Goal: Task Accomplishment & Management: Manage account settings

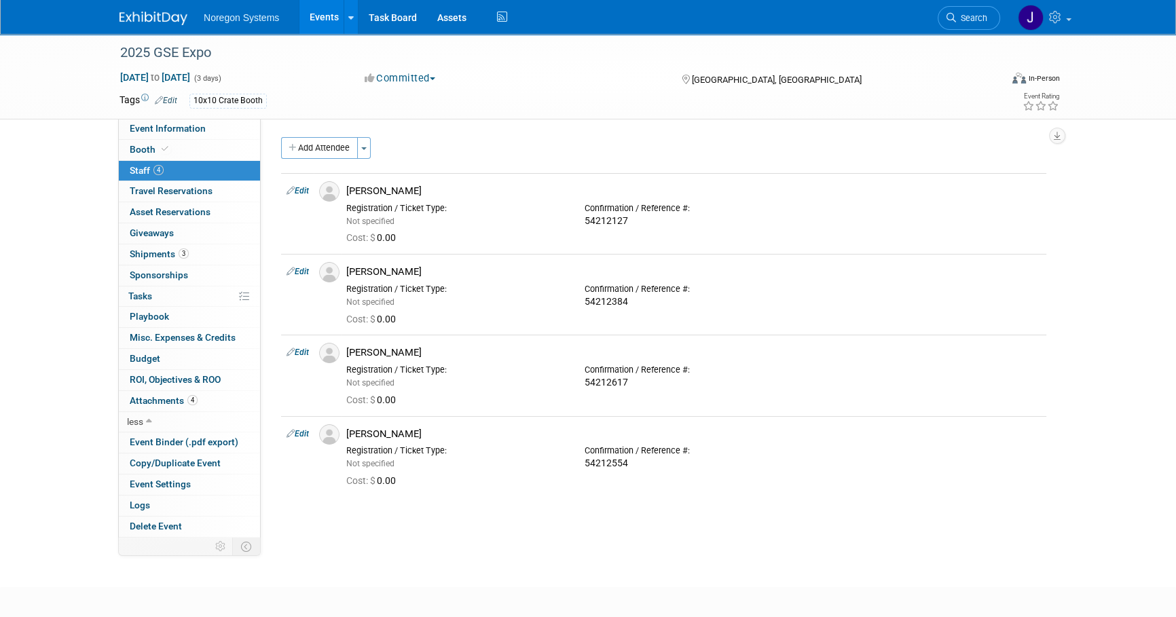
click at [133, 25] on img at bounding box center [154, 19] width 68 height 14
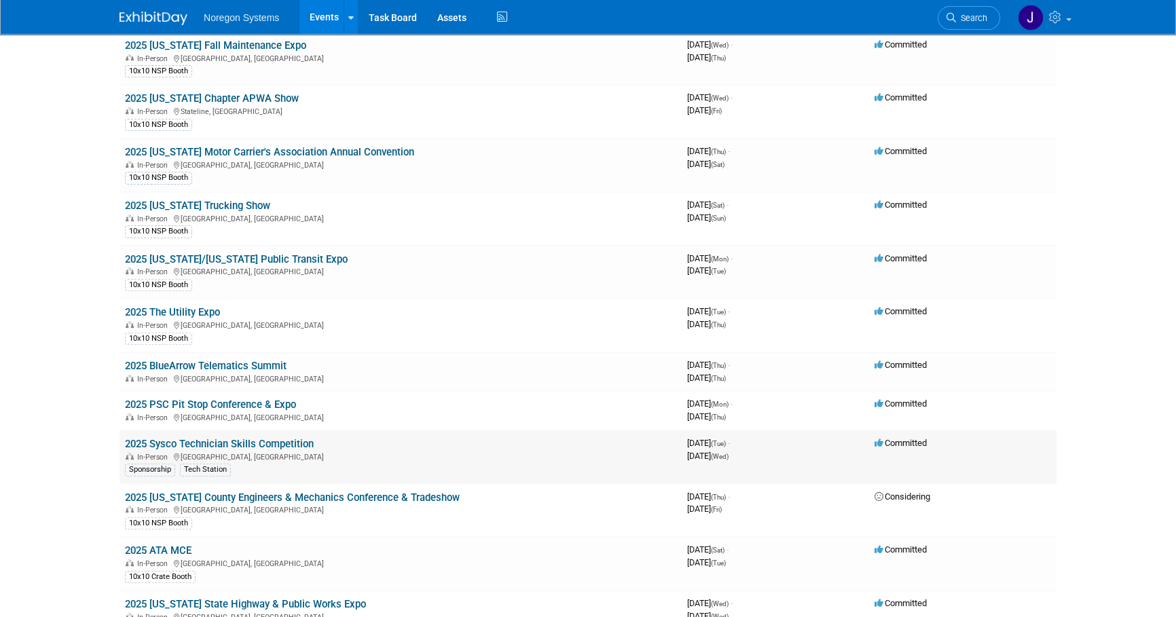
scroll to position [555, 0]
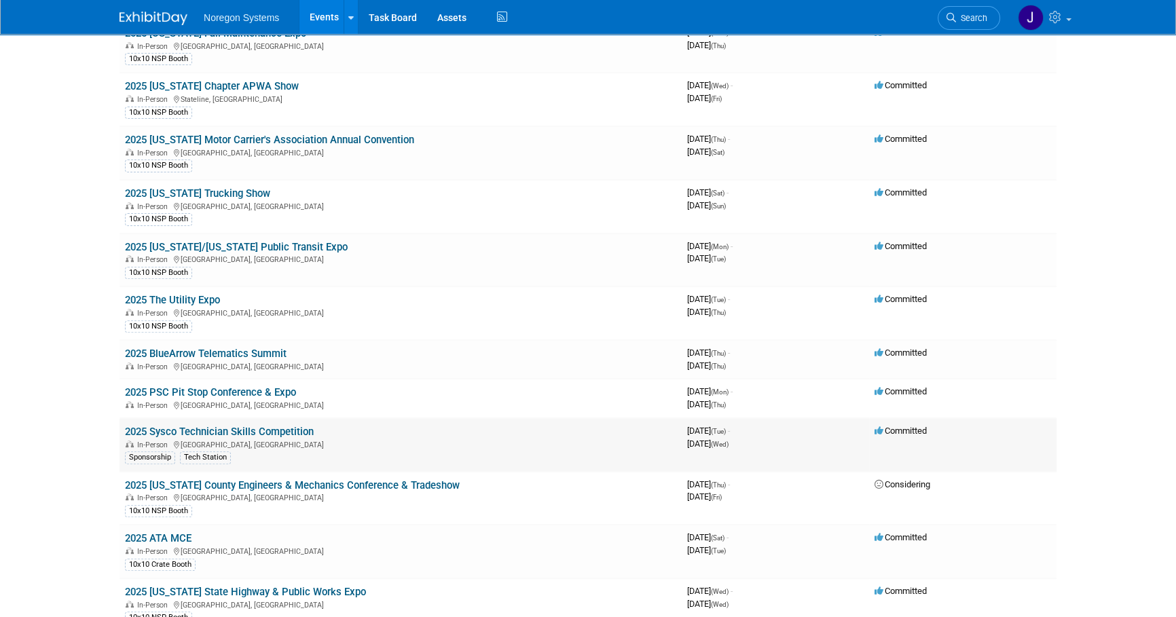
click at [269, 426] on link "2025 Sysco Technician Skills Competition" at bounding box center [219, 432] width 189 height 12
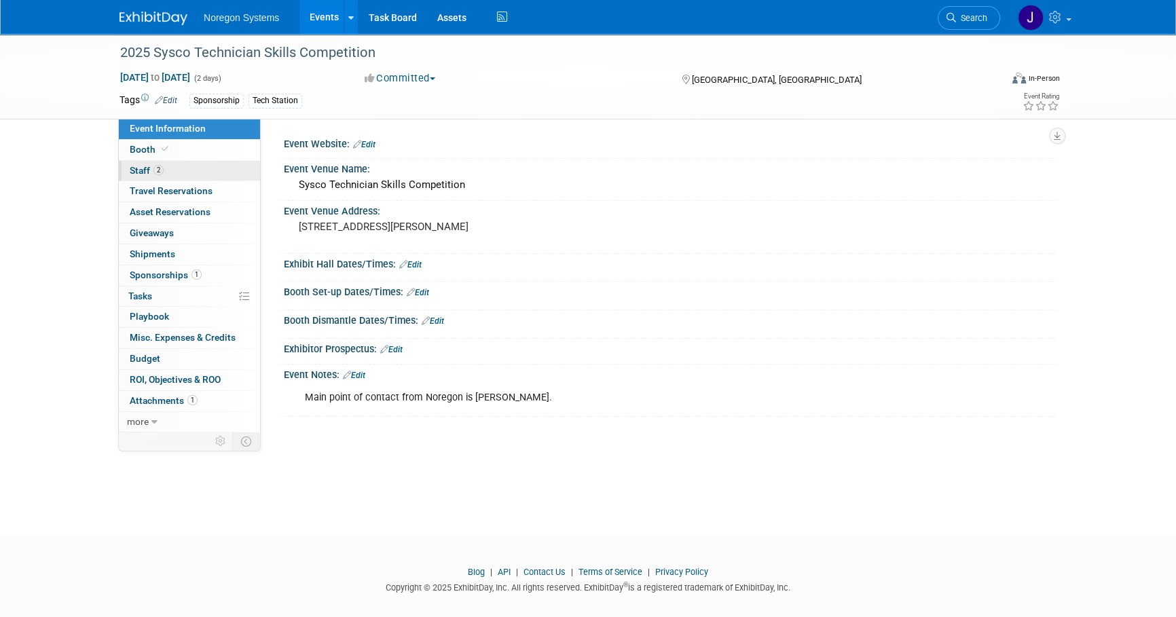
click at [187, 175] on link "2 Staff 2" at bounding box center [189, 171] width 141 height 20
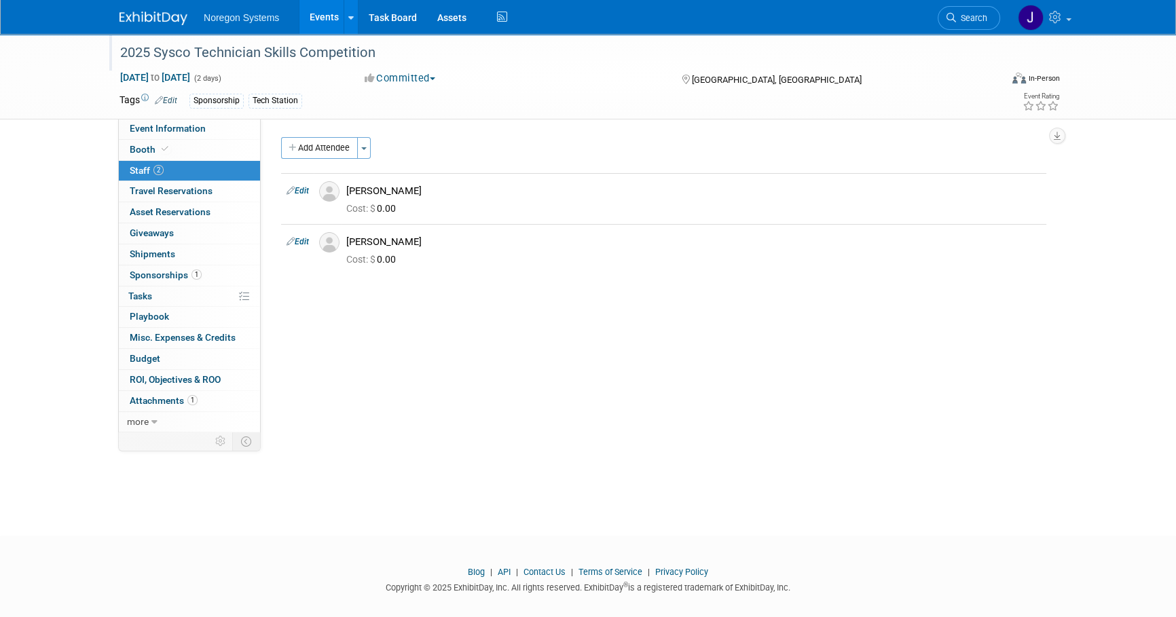
click at [266, 47] on div "2025 Sysco Technician Skills Competition" at bounding box center [547, 53] width 864 height 24
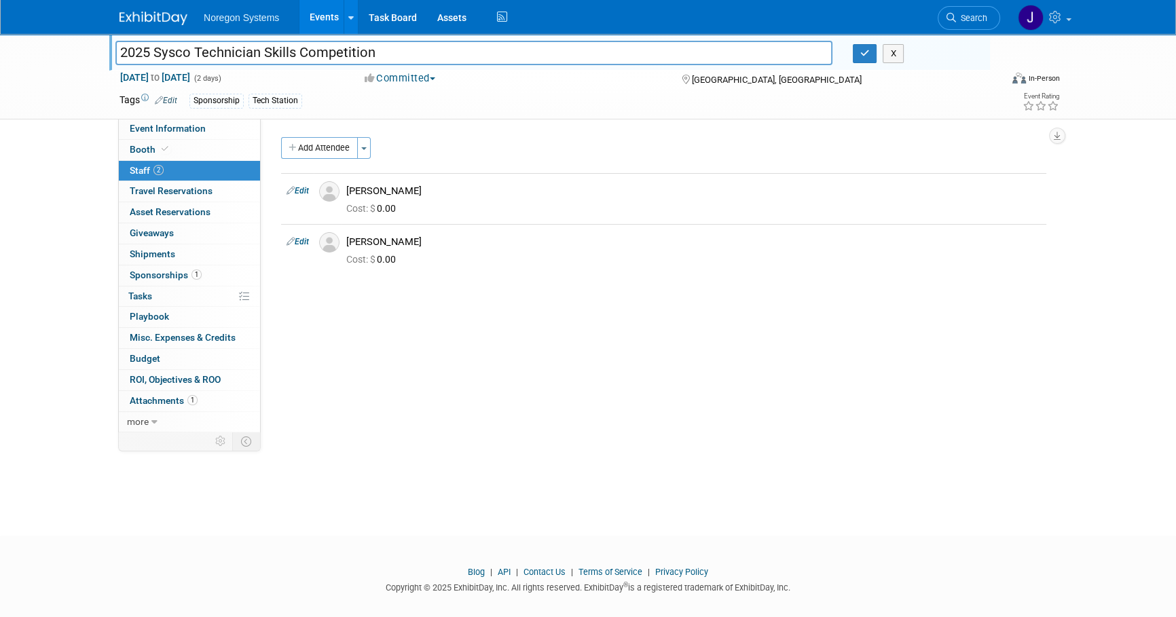
click at [156, 16] on img at bounding box center [154, 19] width 68 height 14
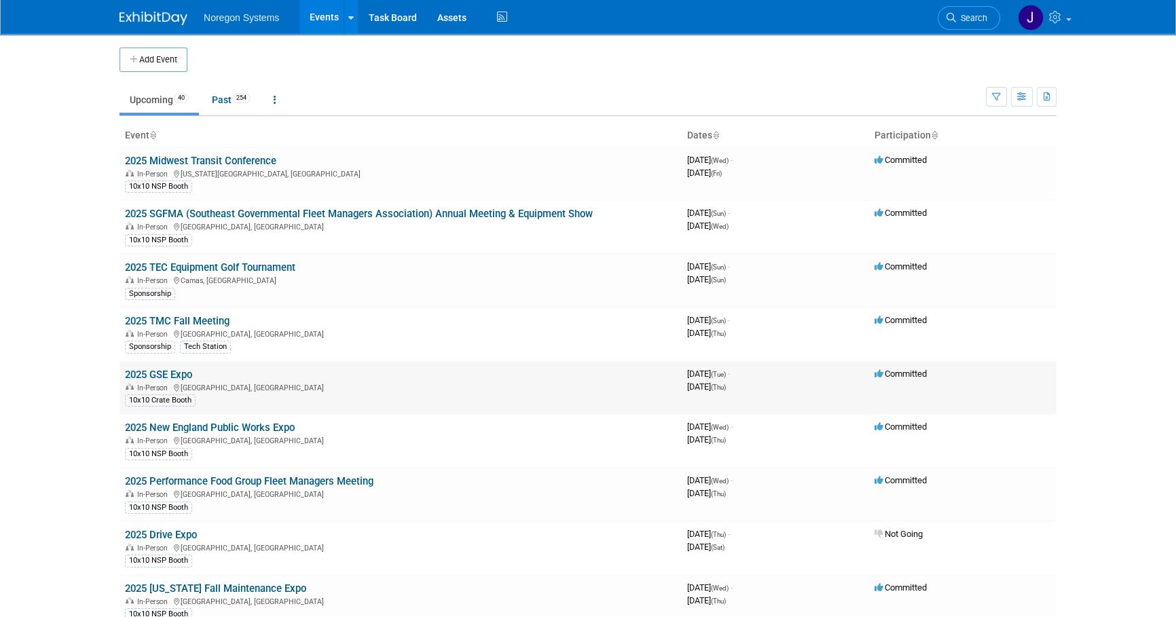
click at [169, 373] on link "2025 GSE Expo" at bounding box center [158, 375] width 67 height 12
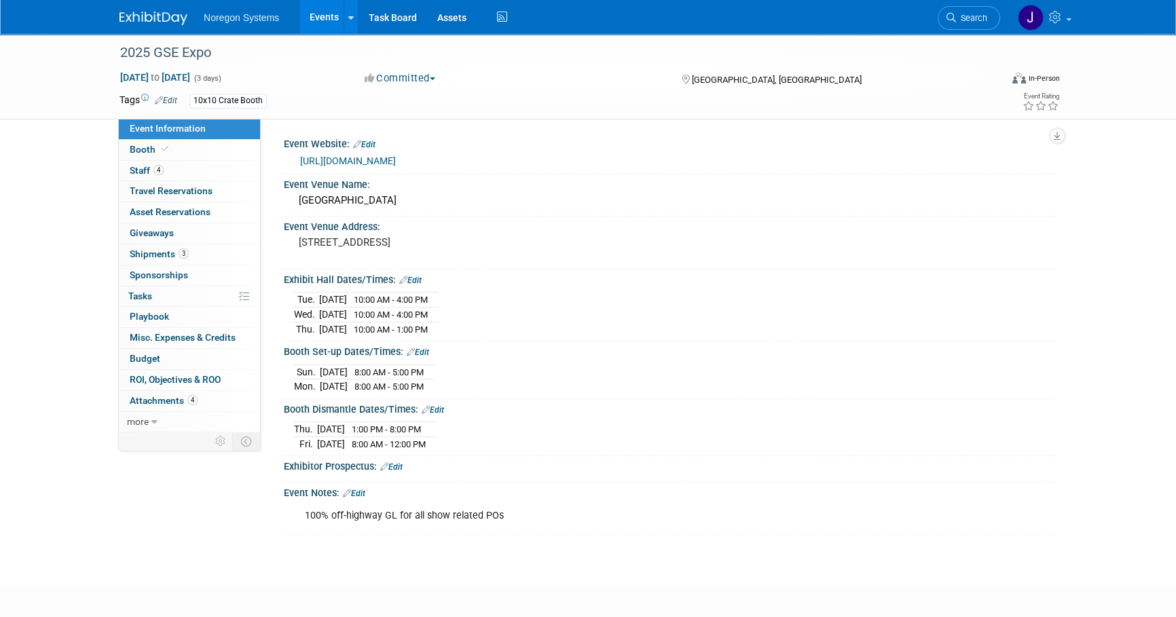
drag, startPoint x: 221, startPoint y: 54, endPoint x: 69, endPoint y: 44, distance: 152.4
click at [69, 44] on div "2025 GSE Expo Sep 16, 2025 to Sep 18, 2025 (3 days) Sep 16, 2025 to Sep 18, 202…" at bounding box center [588, 77] width 1176 height 86
drag, startPoint x: 69, startPoint y: 44, endPoint x: 211, endPoint y: 38, distance: 142.1
click at [210, 37] on div at bounding box center [552, 40] width 875 height 12
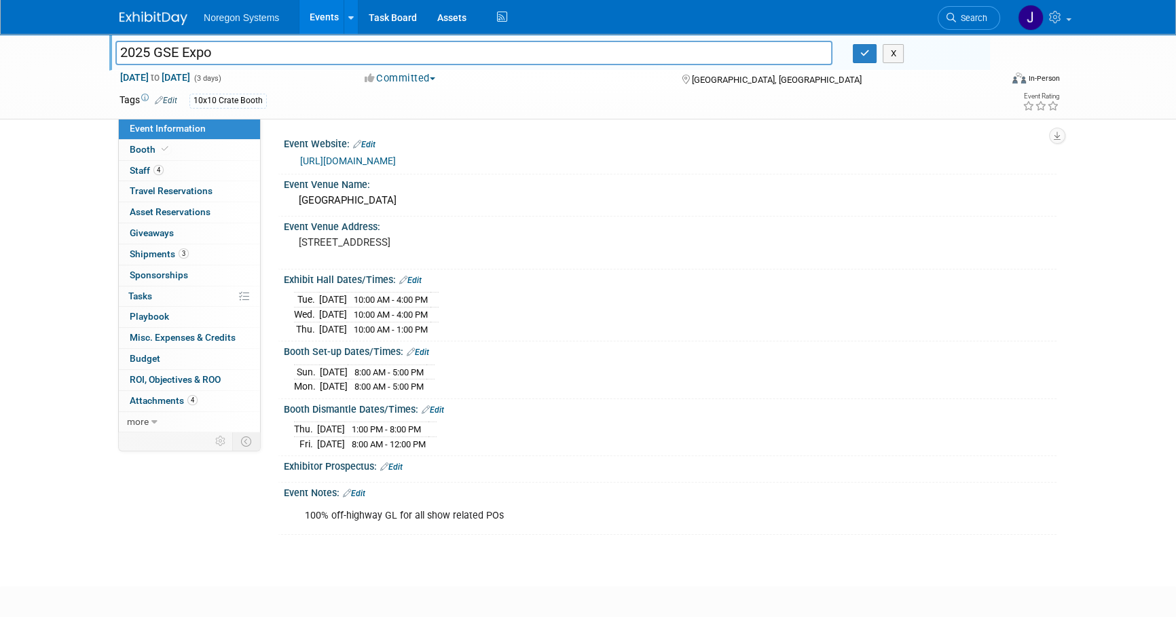
drag, startPoint x: 217, startPoint y: 46, endPoint x: 105, endPoint y: 48, distance: 112.1
click at [103, 48] on div "2025 GSE Expo 2025 GSE Expo X Sep 16, 2025 to Sep 18, 2025 (3 days) Sep 16, 202…" at bounding box center [588, 77] width 1176 height 86
click at [162, 149] on icon at bounding box center [165, 148] width 7 height 7
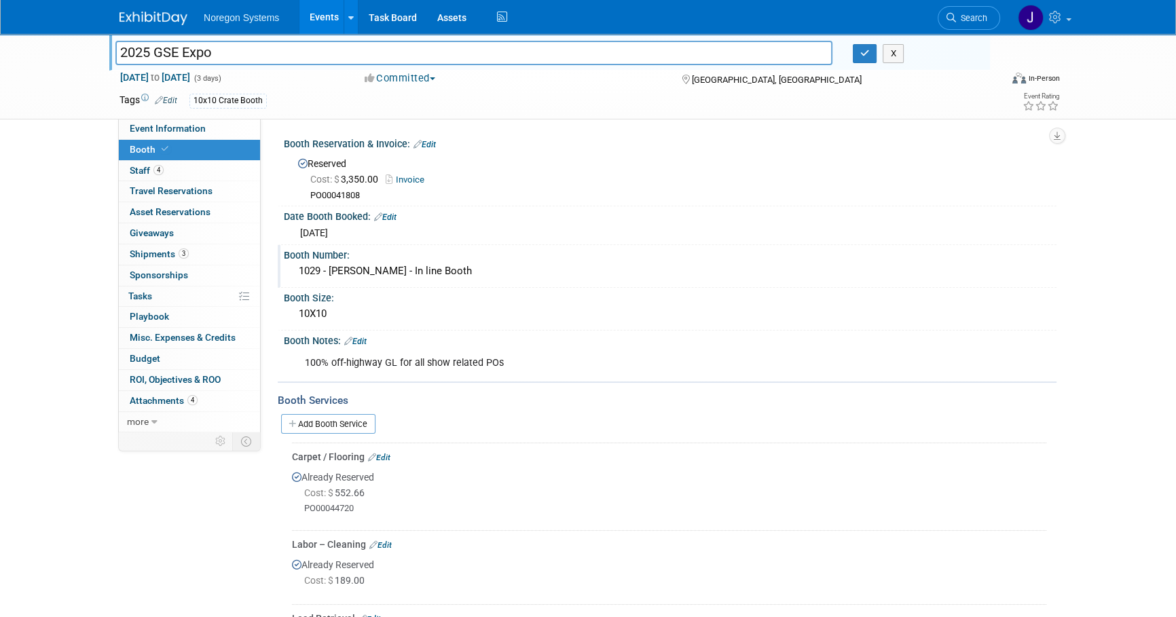
drag, startPoint x: 299, startPoint y: 267, endPoint x: 443, endPoint y: 267, distance: 143.3
click at [443, 267] on div "1029 - South Hall - In line Booth" at bounding box center [670, 271] width 752 height 21
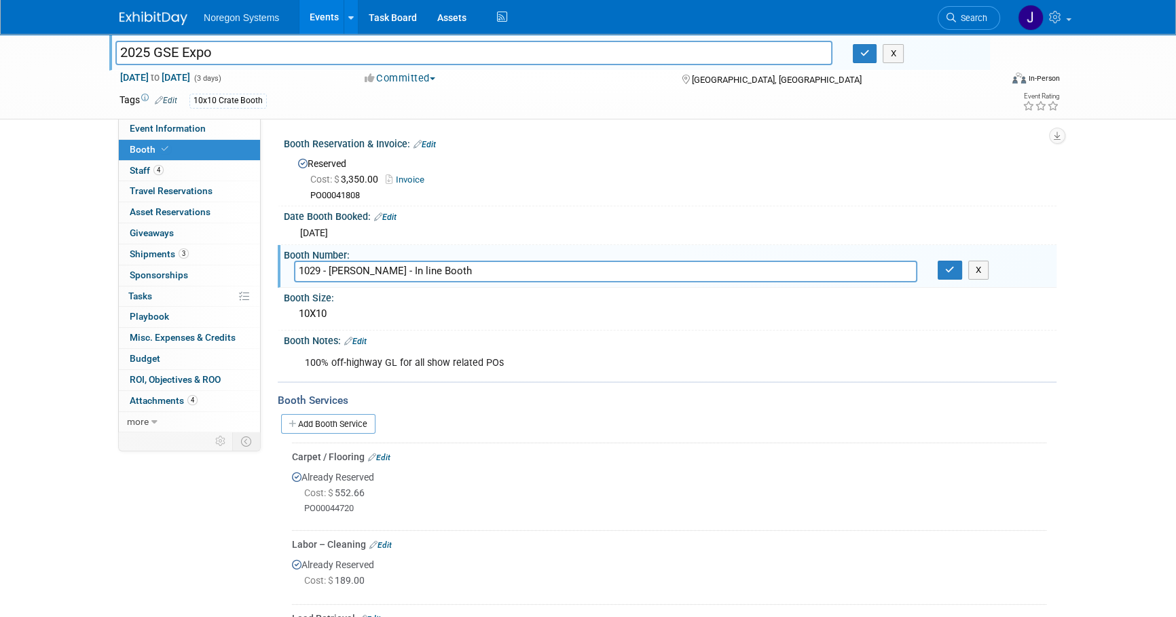
click at [448, 261] on input "1029 - South Hall - In line Booth" at bounding box center [605, 271] width 623 height 21
drag, startPoint x: 454, startPoint y: 270, endPoint x: 298, endPoint y: 271, distance: 156.2
click at [298, 271] on input "1029 - [PERSON_NAME] - In line Booth" at bounding box center [605, 271] width 623 height 21
click at [951, 271] on icon "button" at bounding box center [950, 270] width 10 height 9
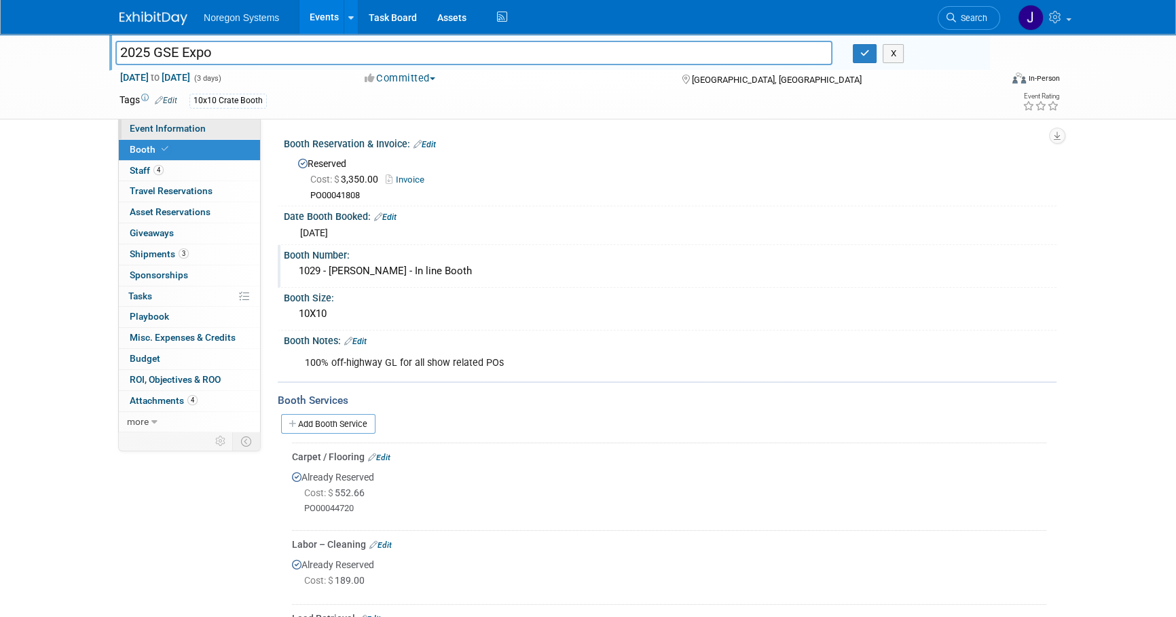
click at [232, 129] on link "Event Information" at bounding box center [189, 129] width 141 height 20
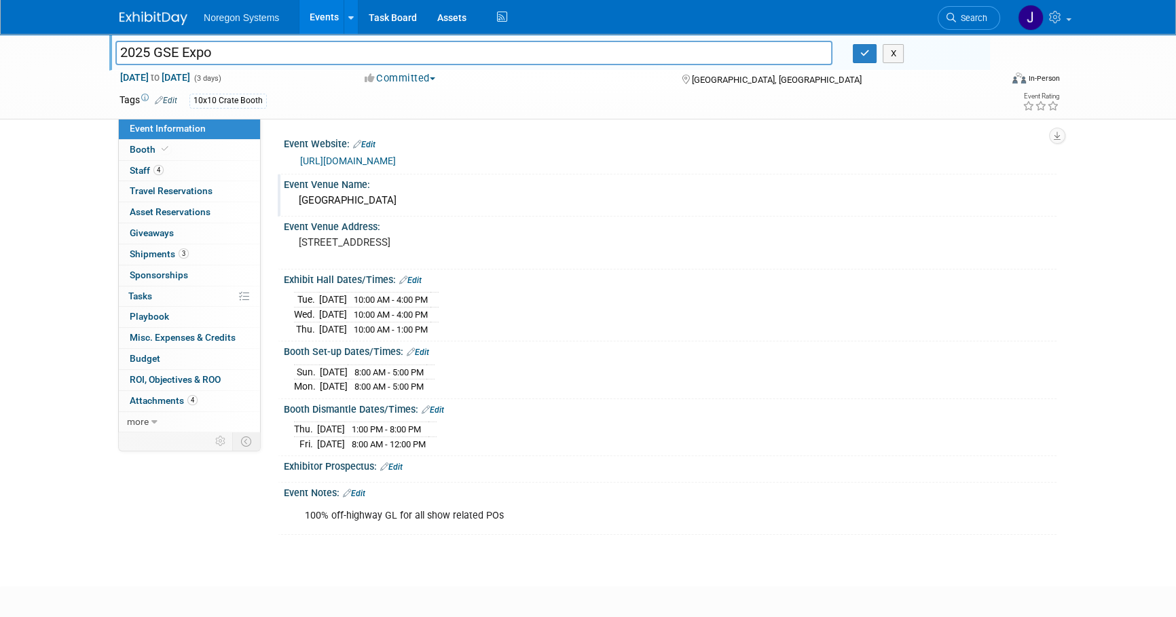
click at [448, 199] on div "[GEOGRAPHIC_DATA]" at bounding box center [670, 200] width 752 height 21
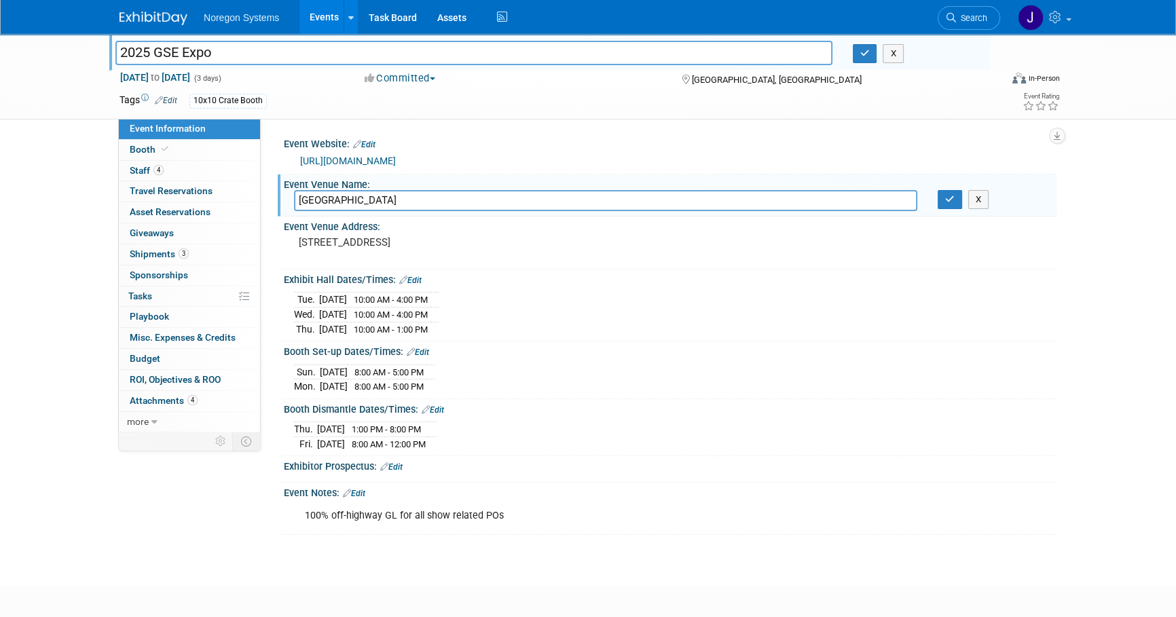
drag, startPoint x: 466, startPoint y: 162, endPoint x: 289, endPoint y: 156, distance: 176.7
click at [289, 156] on div "[URL][DOMAIN_NAME]" at bounding box center [670, 160] width 773 height 20
click at [561, 202] on input "[GEOGRAPHIC_DATA]" at bounding box center [605, 200] width 623 height 21
drag, startPoint x: 533, startPoint y: 203, endPoint x: 243, endPoint y: 193, distance: 290.1
click at [243, 193] on div "Event Information Event Info Booth Booth 4 Staff 4 Staff 0 Travel Reservations …" at bounding box center [587, 284] width 957 height 501
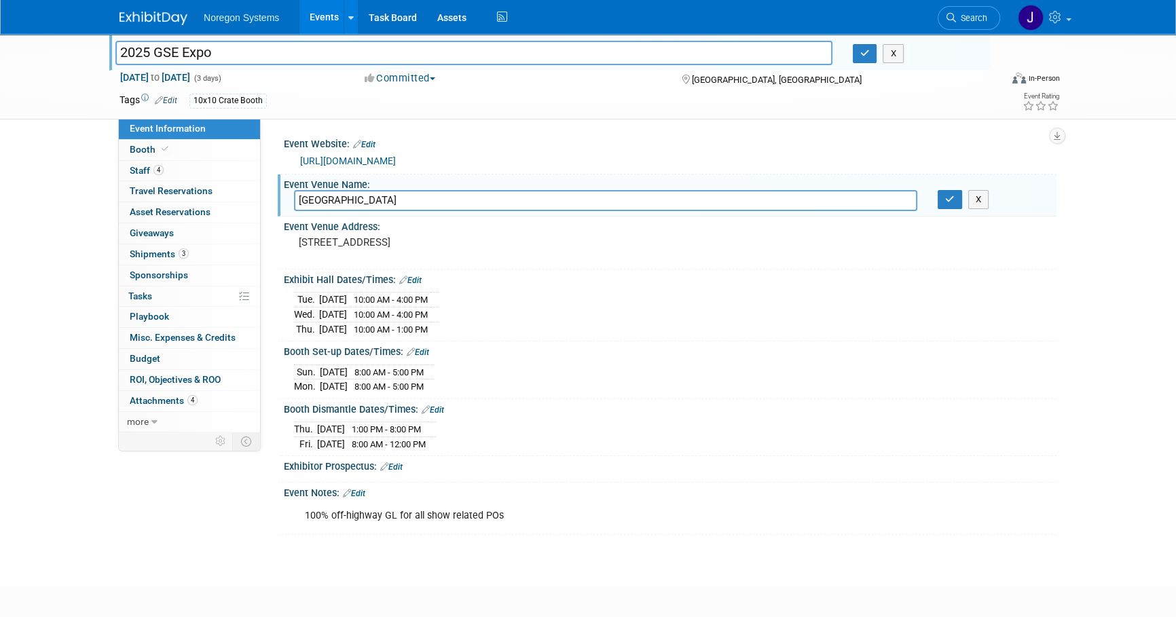
click at [469, 209] on input "[GEOGRAPHIC_DATA]" at bounding box center [605, 200] width 623 height 21
drag, startPoint x: 447, startPoint y: 202, endPoint x: 232, endPoint y: 209, distance: 215.4
click at [232, 209] on div "Event Information Event Info Booth Booth 4 Staff 4 Staff 0 Travel Reservations …" at bounding box center [587, 284] width 957 height 501
type input "Las Vegas Convention Center"
click at [458, 197] on input "Las Vegas Convention Center" at bounding box center [605, 200] width 623 height 21
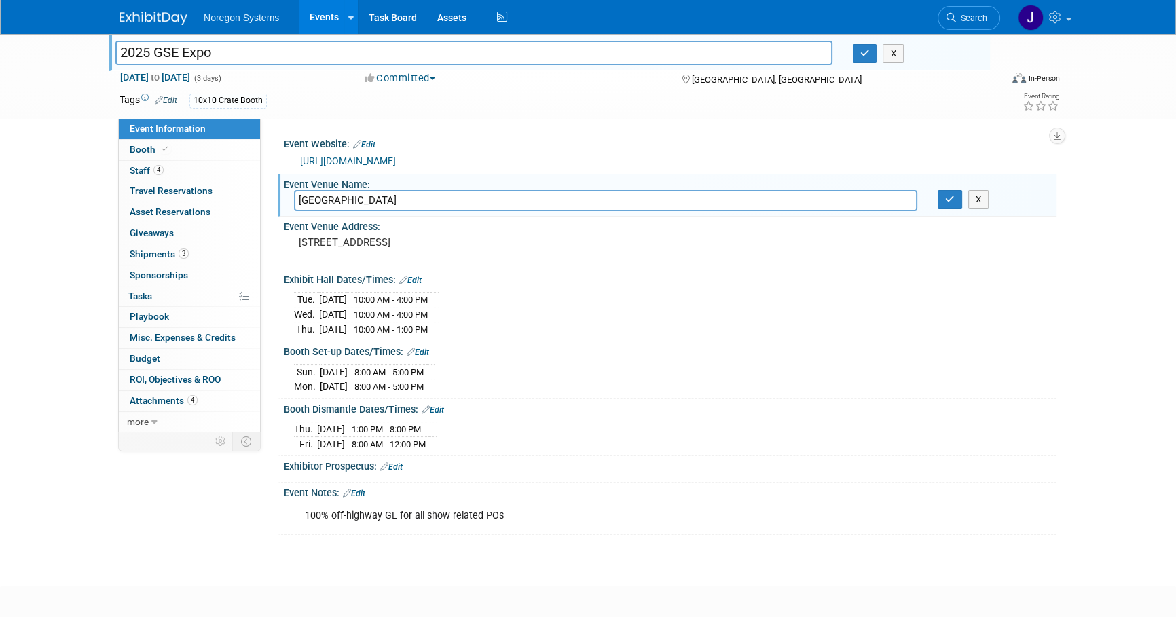
click at [477, 204] on input "Las Vegas Convention Center" at bounding box center [605, 200] width 623 height 21
drag, startPoint x: 487, startPoint y: 198, endPoint x: 257, endPoint y: 189, distance: 229.7
click at [257, 189] on div "Event Information Event Info Booth Booth 4 Staff 4 Staff 0 Travel Reservations …" at bounding box center [587, 284] width 957 height 501
click at [953, 202] on icon "button" at bounding box center [950, 199] width 10 height 9
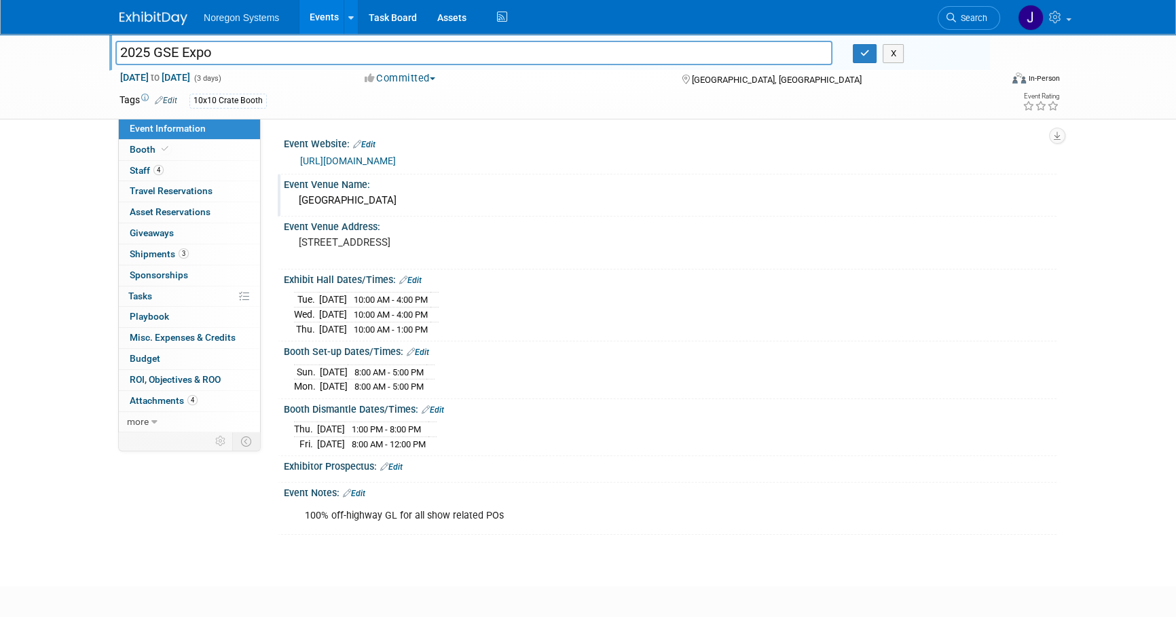
click at [488, 308] on div "Tue. Sep 16, 2025 10:00 AM - 4:00 PM Wed. Sep 17, 2025 10:00 AM - 4:00 PM Thu." at bounding box center [670, 313] width 752 height 48
drag, startPoint x: 497, startPoint y: 334, endPoint x: 285, endPoint y: 295, distance: 215.4
click at [285, 295] on div "Tue. Sep 16, 2025 10:00 AM - 4:00 PM Wed. Sep 17, 2025 10:00 AM - 4:00 PM" at bounding box center [670, 311] width 773 height 52
copy div
drag, startPoint x: 462, startPoint y: 386, endPoint x: 296, endPoint y: 371, distance: 166.4
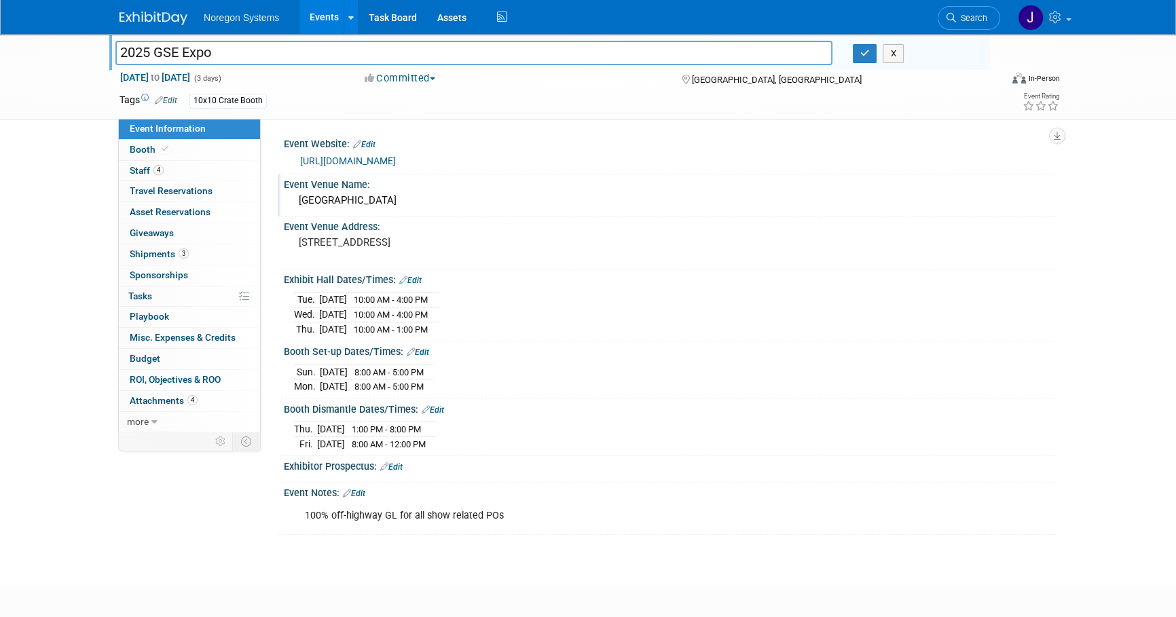
click at [296, 371] on tbody "Sun. Sep 14, 2025 8:00 AM - 5:00 PM Mon. Sep 15, 2025 8:00 AM - 5:00 PM" at bounding box center [364, 379] width 141 height 29
copy tbody "Sun. Sep 14, 2025 8:00 AM - 5:00 PM Mon. Sep 15, 2025 8:00 AM - 5:00 PM"
click at [232, 158] on link "Booth" at bounding box center [189, 150] width 141 height 20
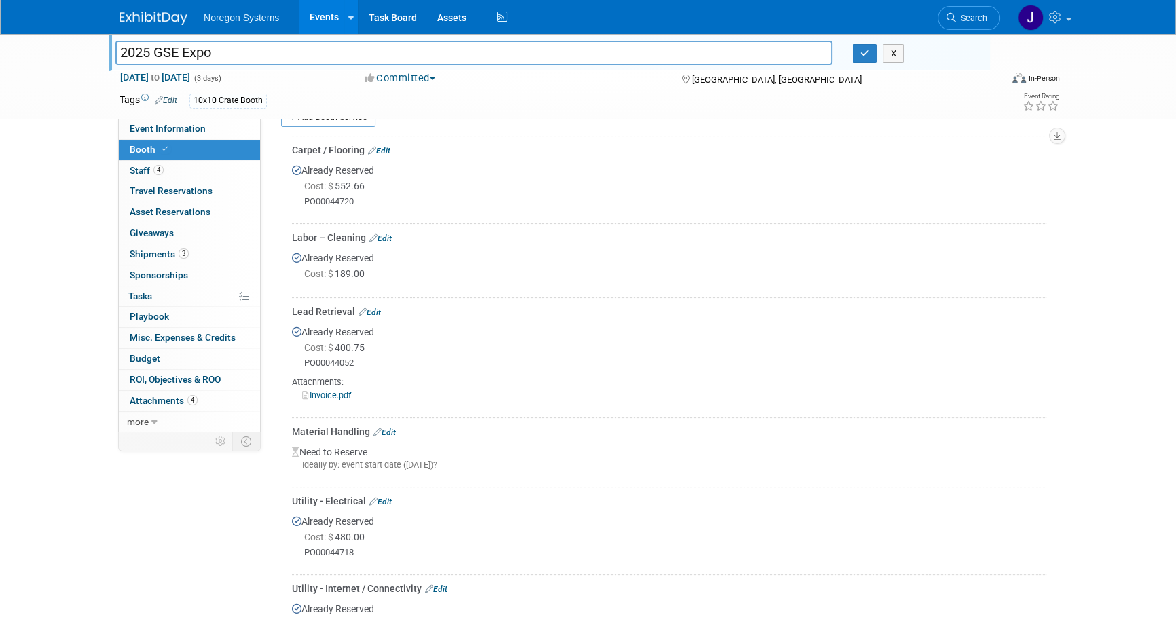
scroll to position [308, 0]
click at [339, 393] on link "Invoice.pdf" at bounding box center [326, 394] width 49 height 10
click at [231, 165] on link "4 Staff 4" at bounding box center [189, 171] width 141 height 20
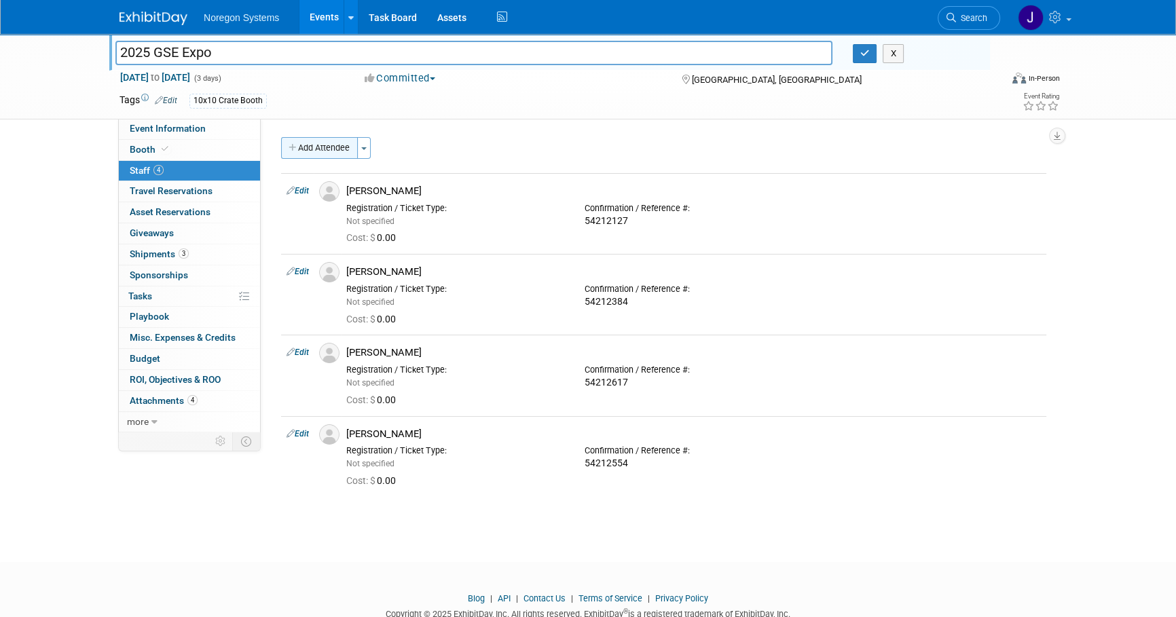
click at [335, 149] on button "Add Attendee" at bounding box center [319, 148] width 77 height 22
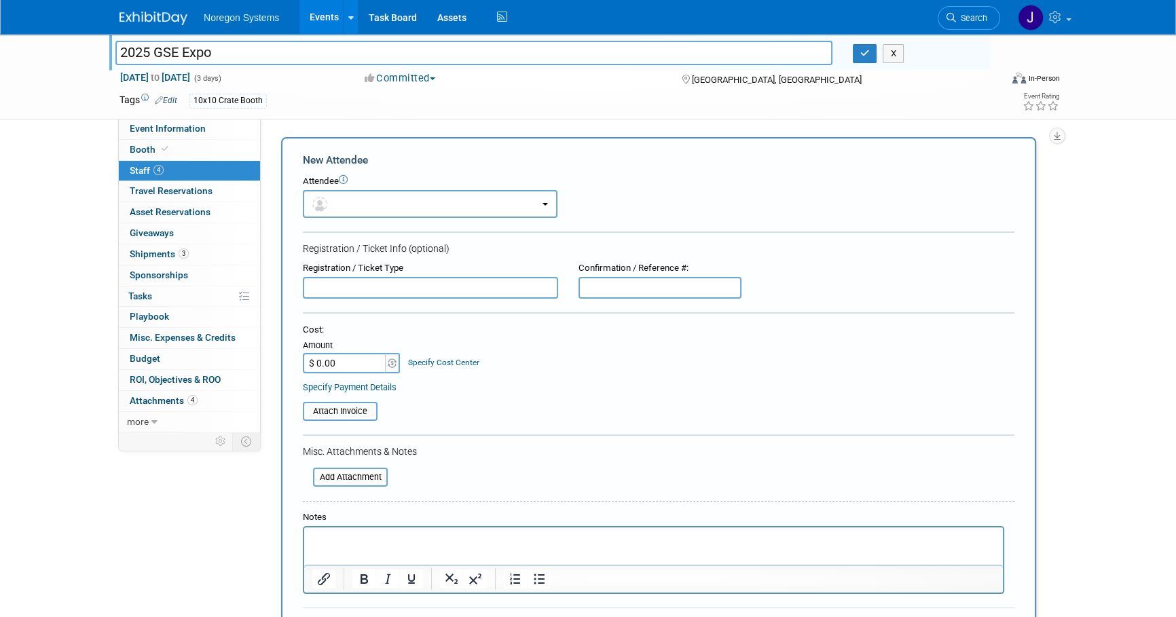
click at [386, 533] on p "Rich Text Area. Press ALT-0 for help." at bounding box center [653, 540] width 683 height 14
click at [407, 201] on button "button" at bounding box center [430, 204] width 255 height 28
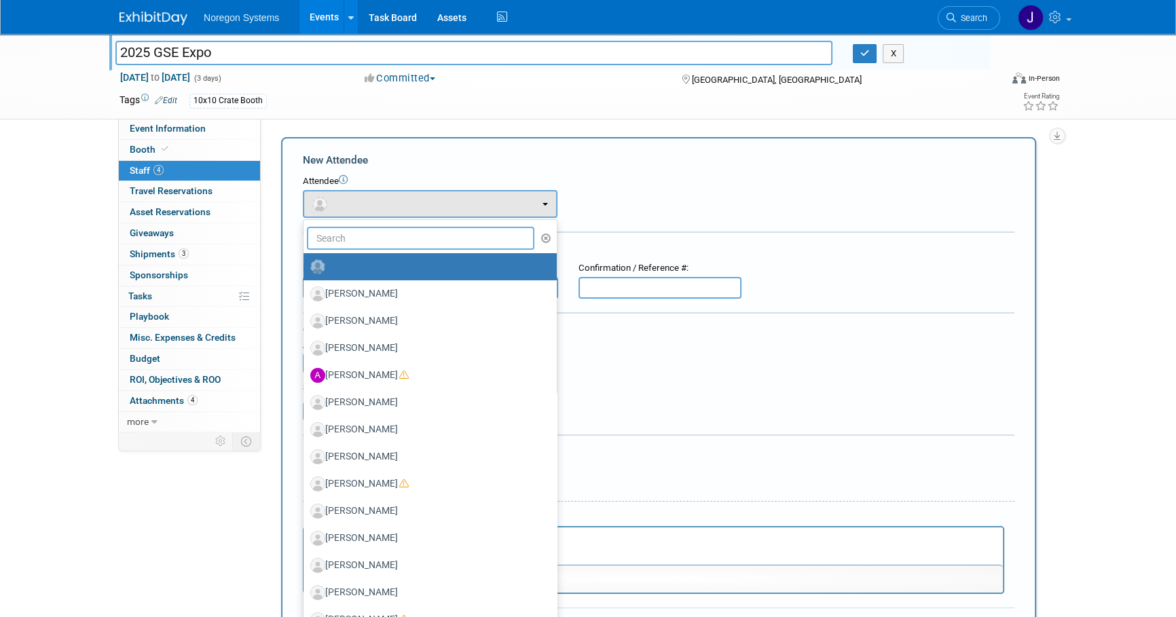
click at [402, 227] on input "text" at bounding box center [420, 238] width 227 height 23
type input "kevin"
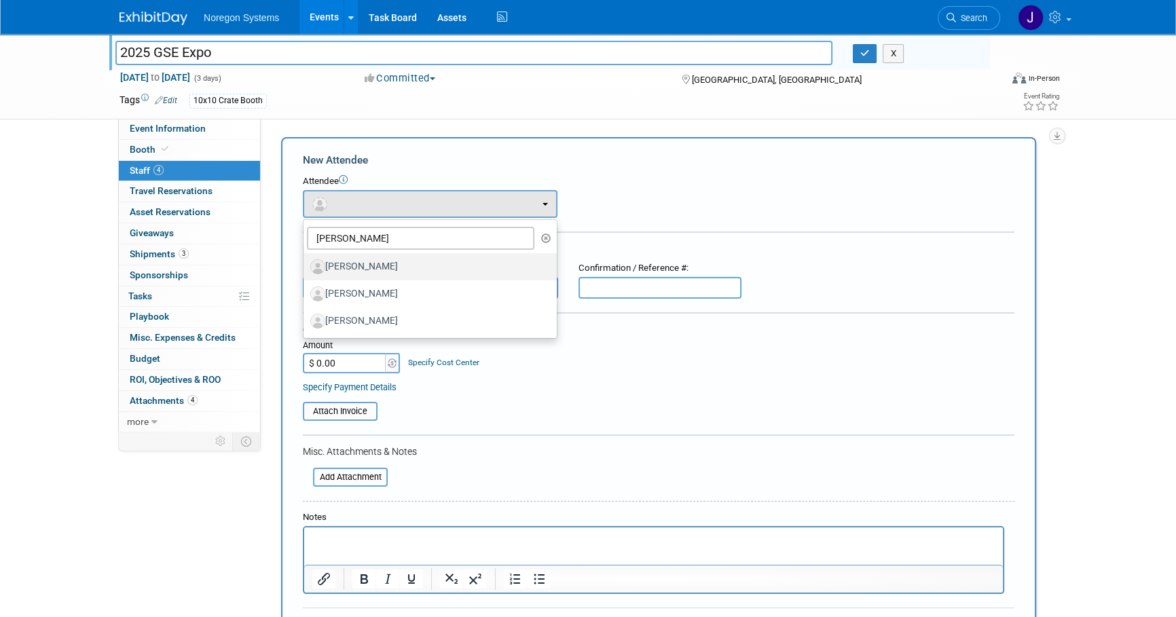
drag, startPoint x: 407, startPoint y: 270, endPoint x: 414, endPoint y: 271, distance: 7.6
click at [407, 270] on label "Kevin Smallhorn" at bounding box center [426, 267] width 233 height 22
click at [306, 270] on input "Kevin Smallhorn" at bounding box center [301, 265] width 9 height 9
select select "04668c99-a962-468d-873c-232382f56087"
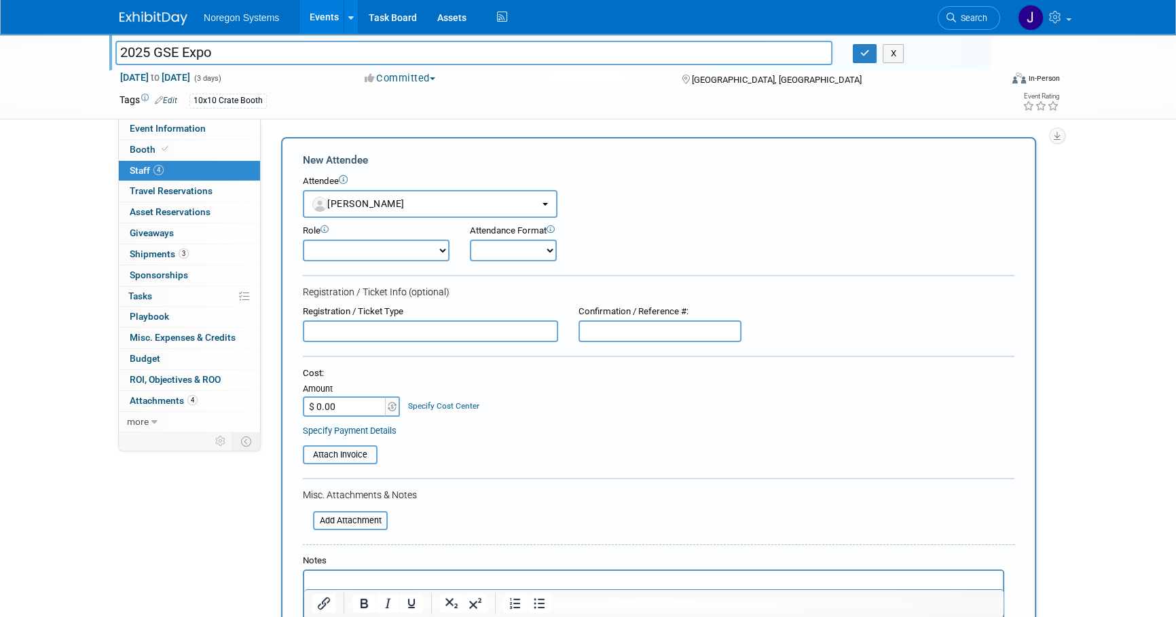
scroll to position [123, 0]
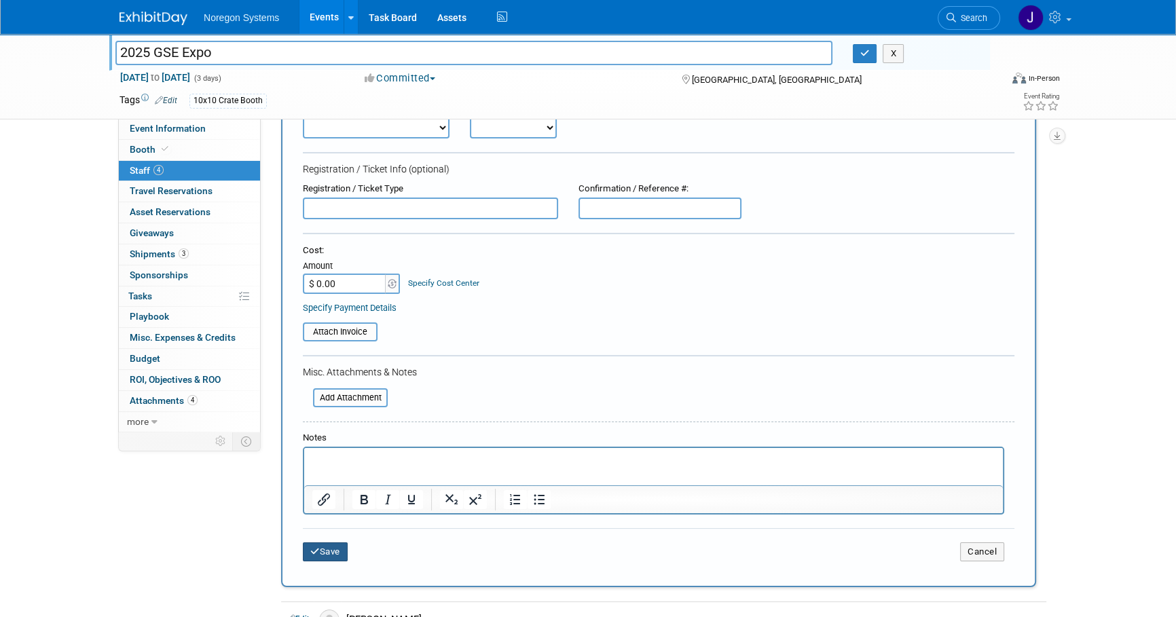
drag, startPoint x: 337, startPoint y: 555, endPoint x: 378, endPoint y: 557, distance: 40.8
click at [340, 555] on button "Save" at bounding box center [325, 552] width 45 height 19
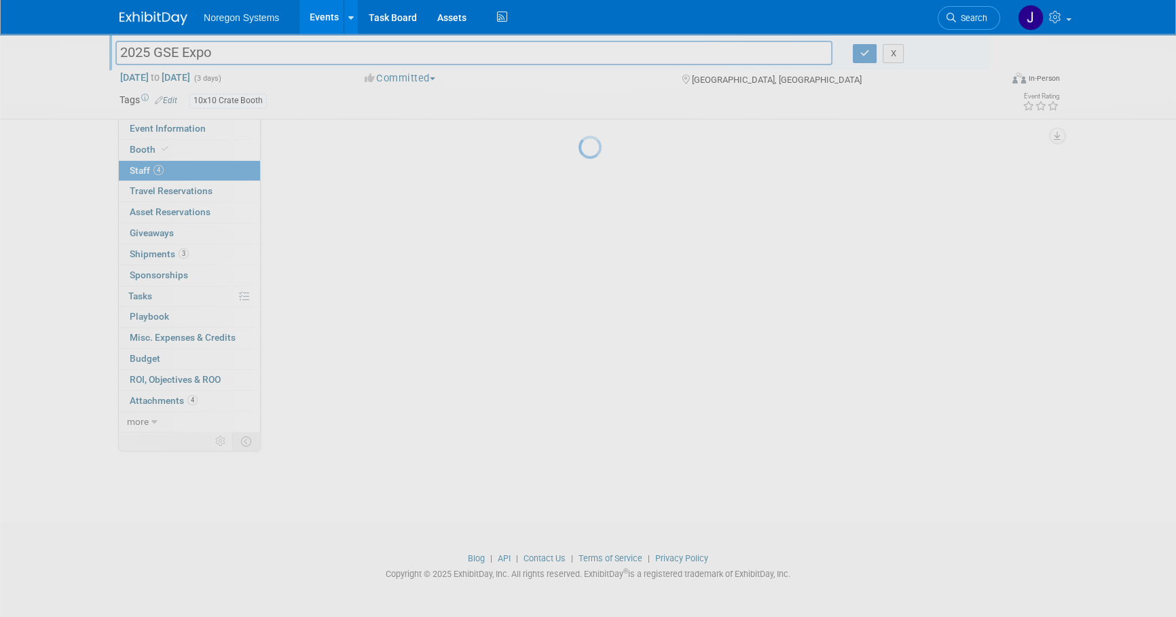
scroll to position [90, 0]
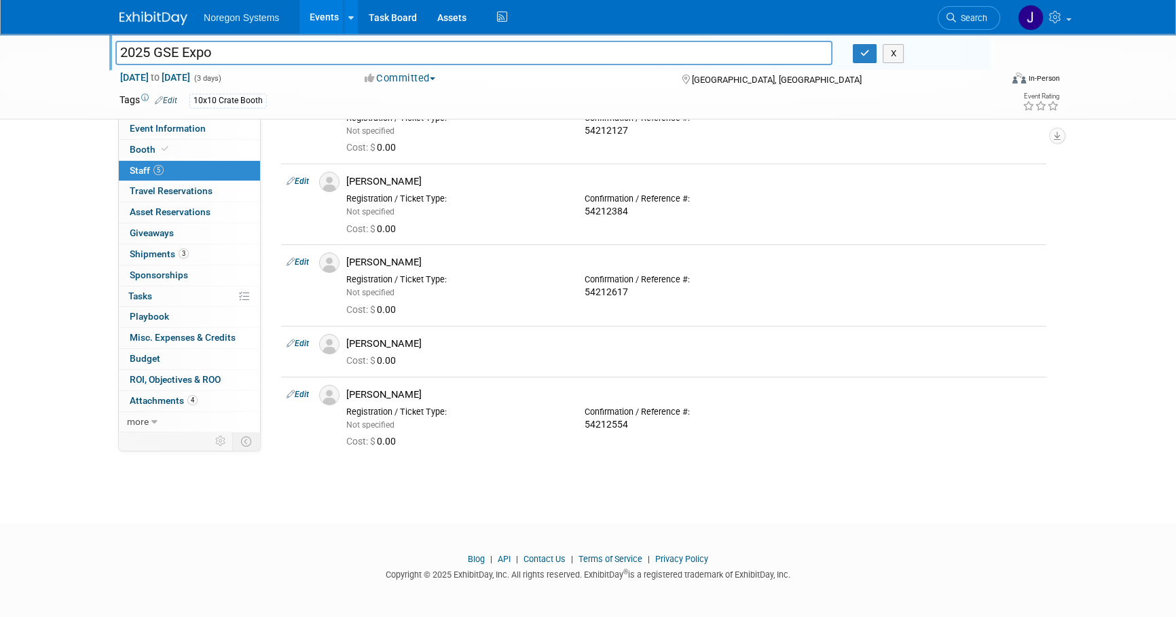
click at [310, 509] on body "Noregon Systems Events Add Event Bulk Upload Events Shareable Event Boards Rece…" at bounding box center [588, 218] width 1176 height 617
click at [860, 50] on icon "button" at bounding box center [865, 53] width 10 height 9
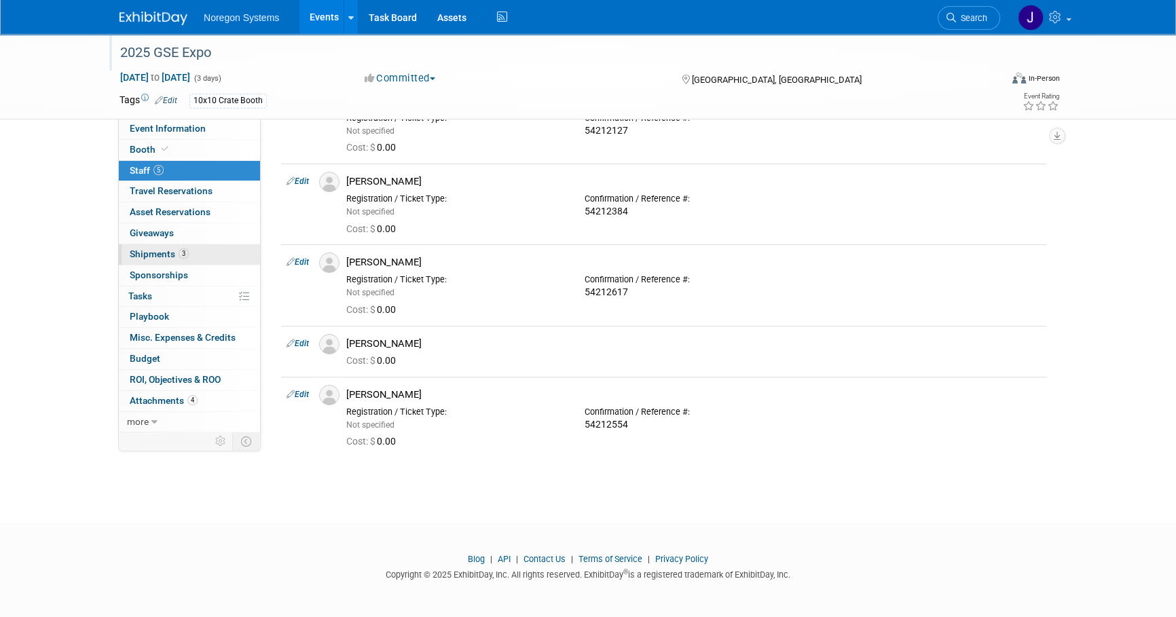
click at [171, 251] on span "Shipments 3" at bounding box center [159, 254] width 59 height 11
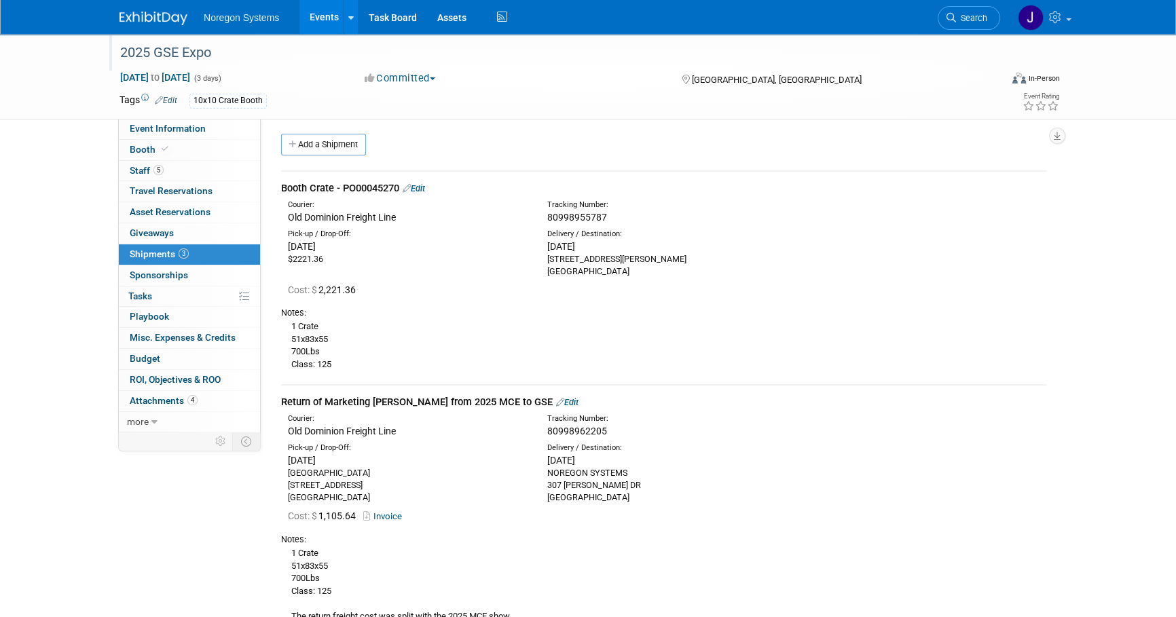
scroll to position [0, 0]
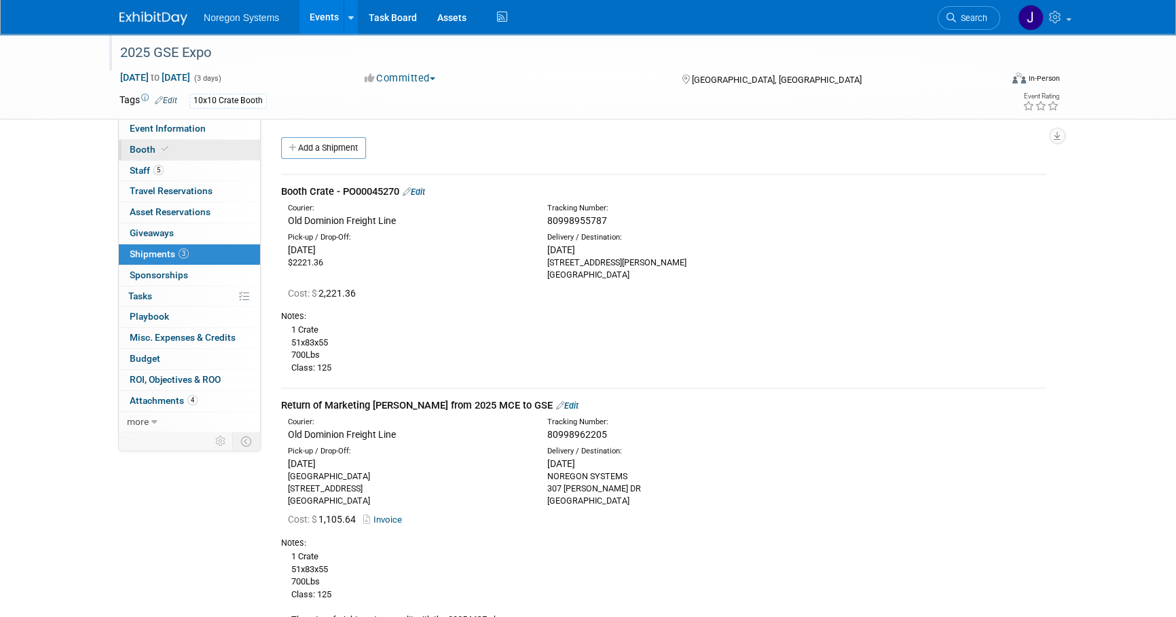
click at [179, 151] on link "Booth" at bounding box center [189, 150] width 141 height 20
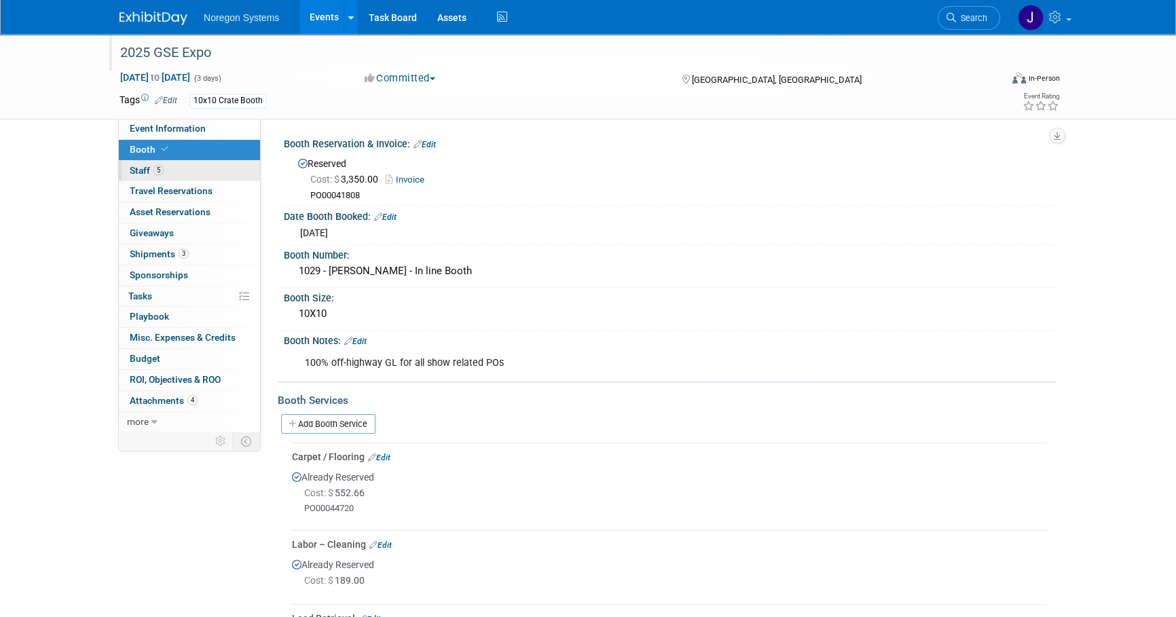
click at [183, 175] on link "5 Staff 5" at bounding box center [189, 171] width 141 height 20
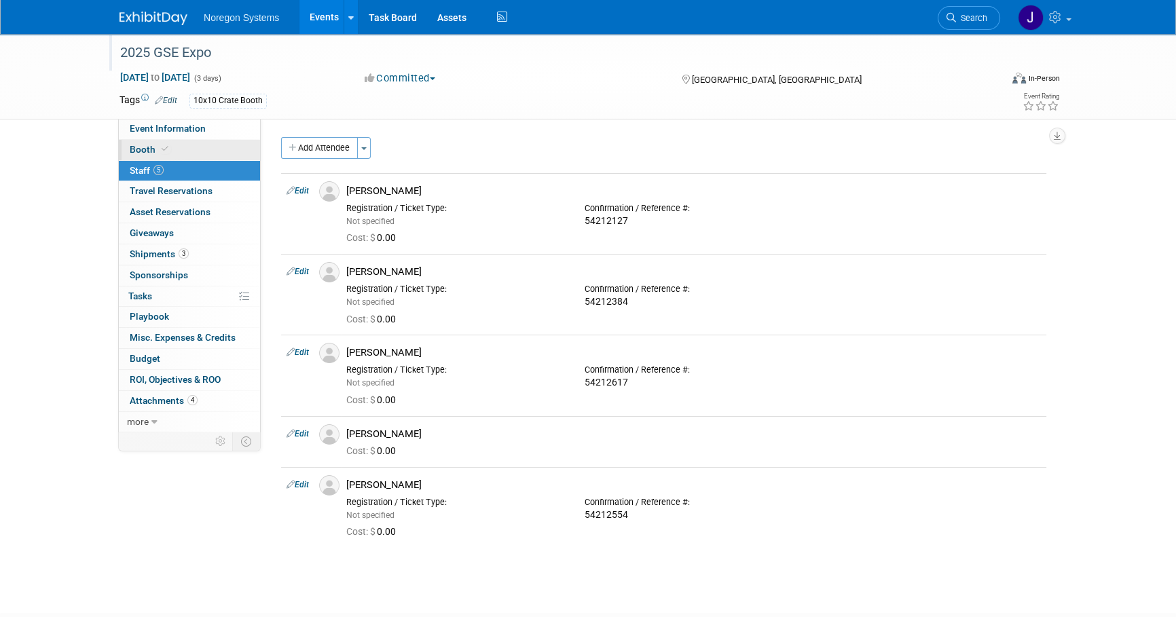
click at [162, 146] on icon at bounding box center [165, 148] width 7 height 7
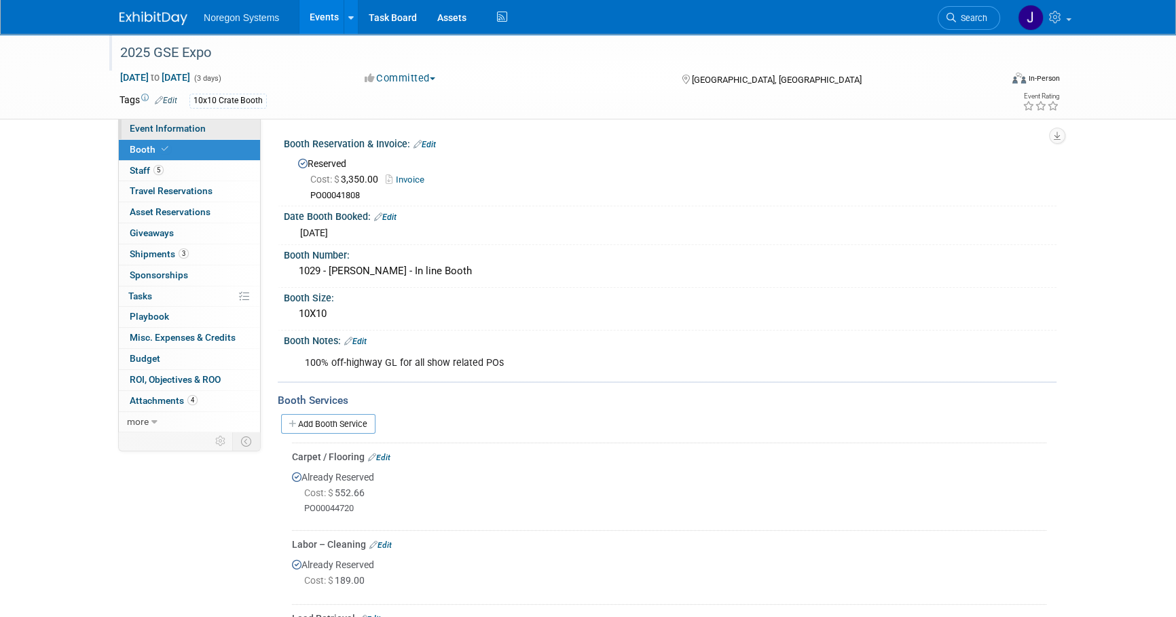
click at [190, 128] on span "Event Information" at bounding box center [168, 128] width 76 height 11
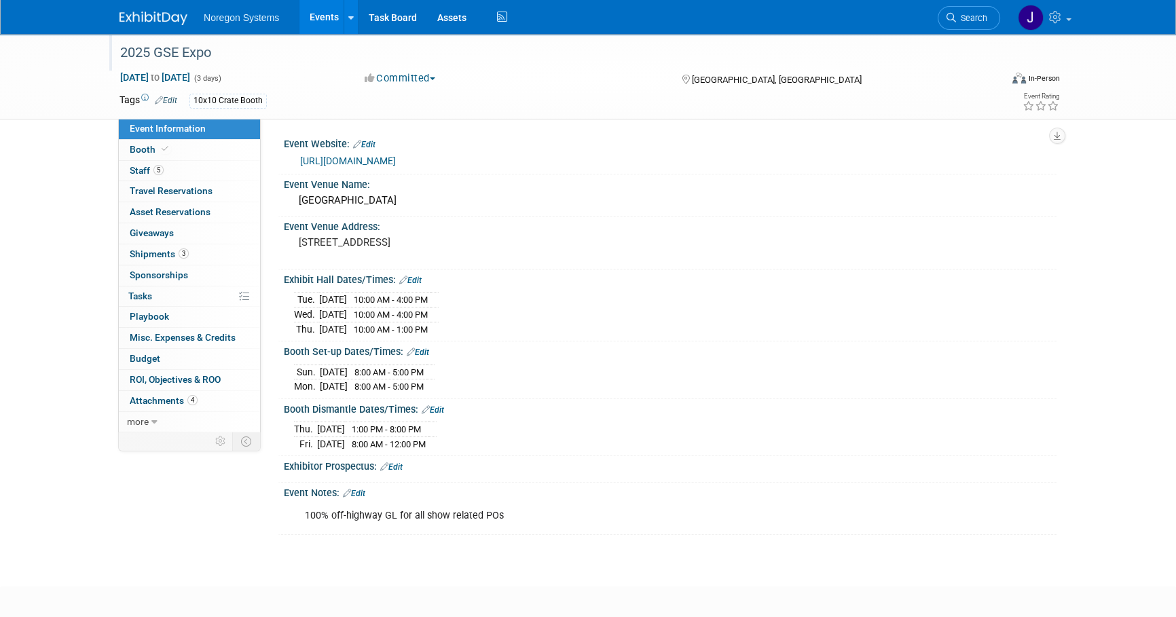
drag, startPoint x: 155, startPoint y: 14, endPoint x: 382, endPoint y: 83, distance: 237.1
click at [155, 14] on img at bounding box center [154, 19] width 68 height 14
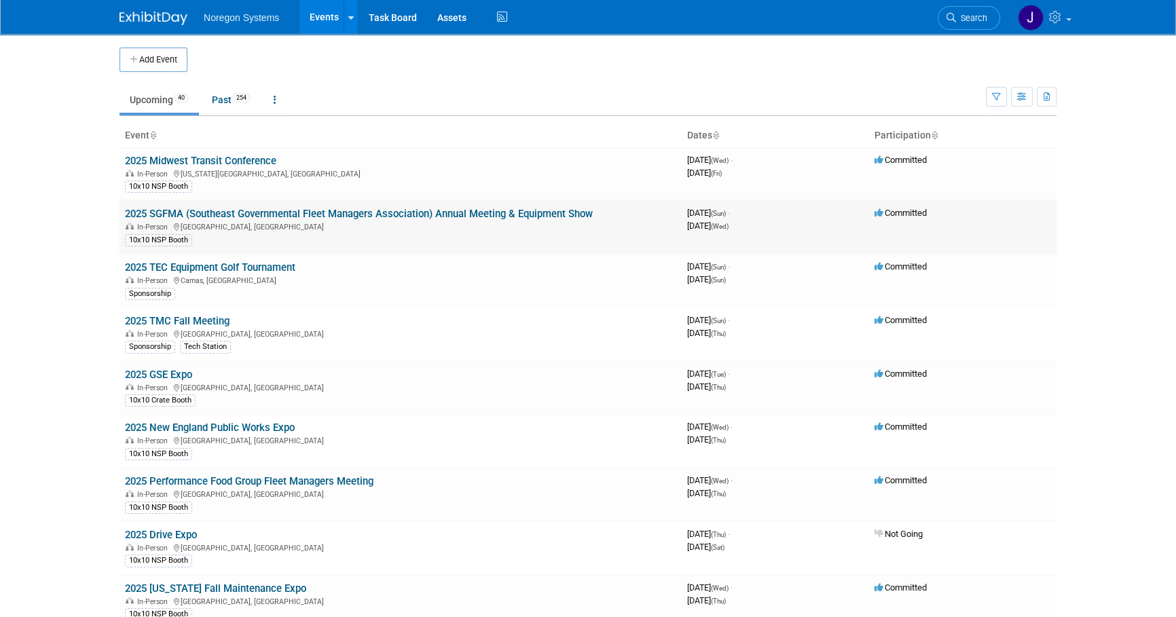
click at [181, 215] on link "2025 SGFMA (Southeast Governmental Fleet Managers Association) Annual Meeting &…" at bounding box center [359, 214] width 468 height 12
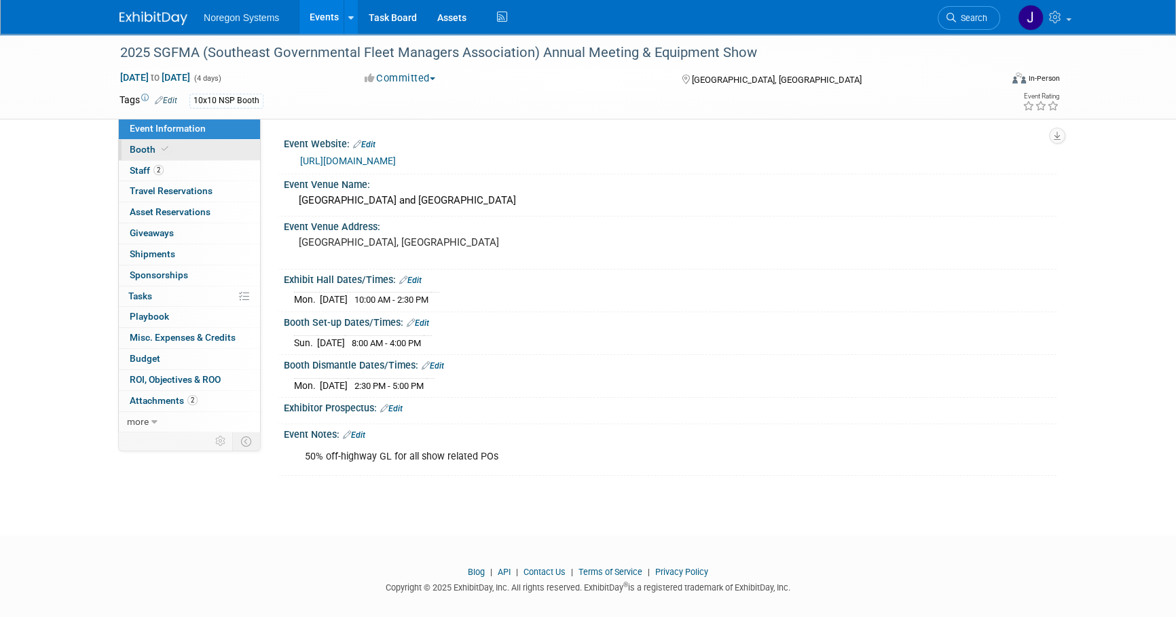
click at [196, 149] on link "Booth" at bounding box center [189, 150] width 141 height 20
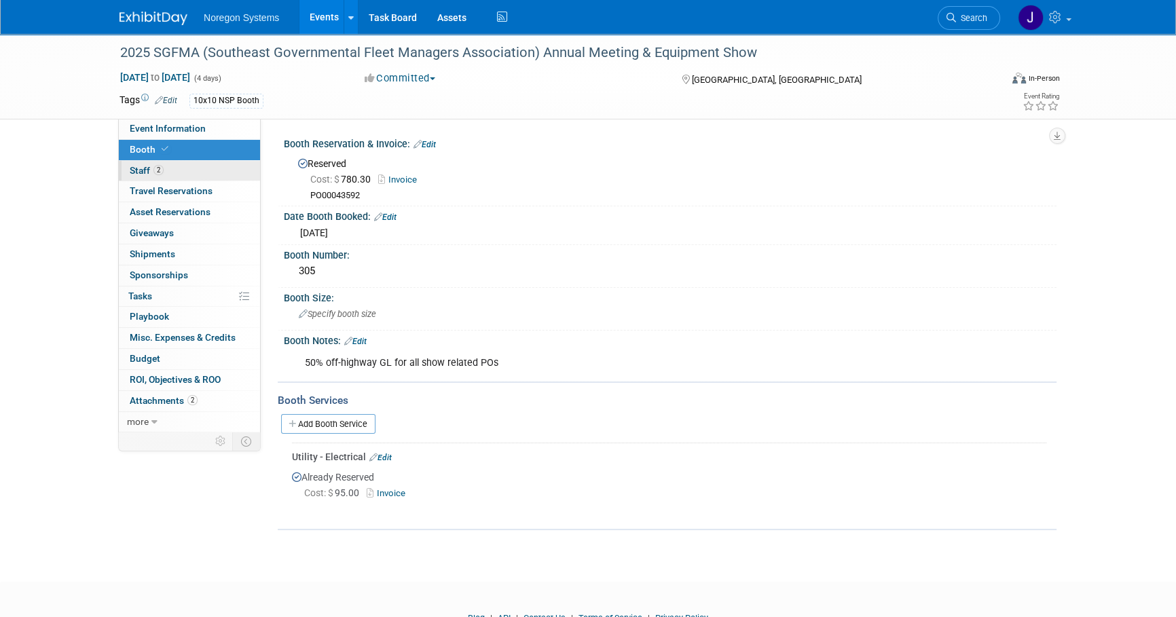
click at [183, 166] on link "2 Staff 2" at bounding box center [189, 171] width 141 height 20
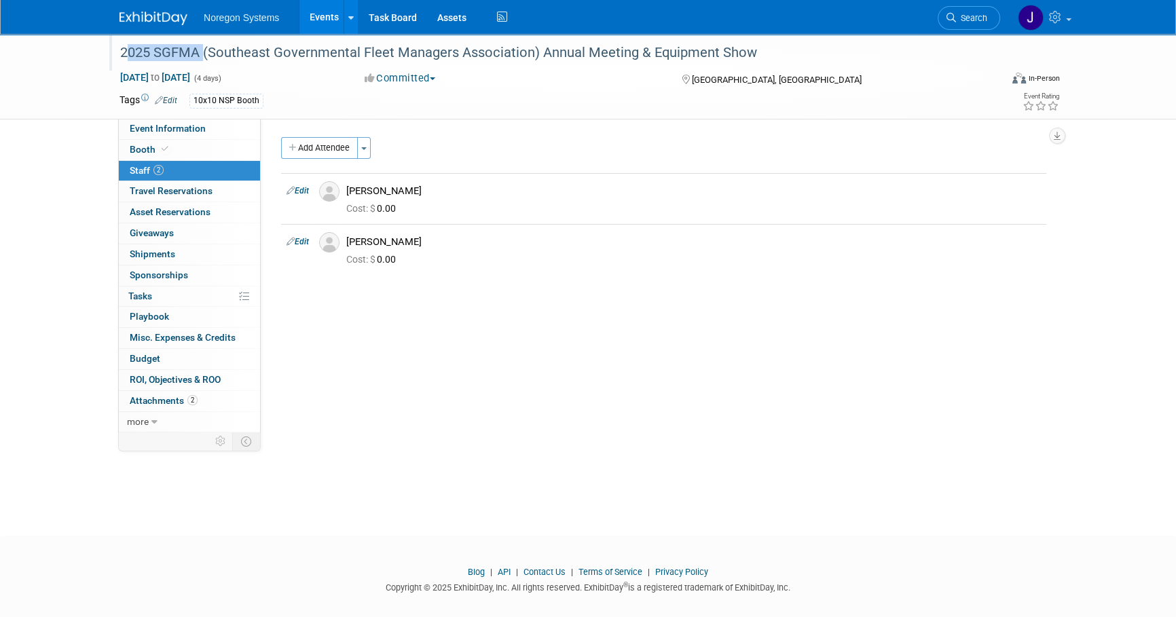
drag, startPoint x: 120, startPoint y: 54, endPoint x: 200, endPoint y: 54, distance: 80.1
click at [200, 54] on div "2025 SGFMA (Southeast Governmental Fleet Managers Association) Annual Meeting &…" at bounding box center [547, 53] width 864 height 24
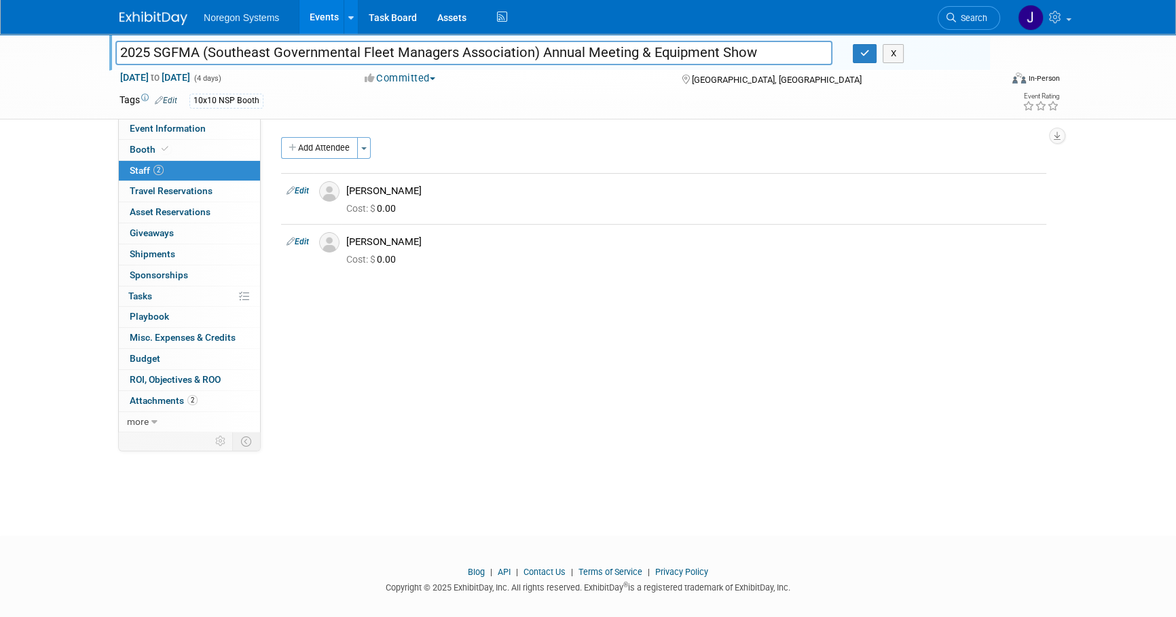
click at [782, 49] on input "2025 SGFMA (Southeast Governmental Fleet Managers Association) Annual Meeting &…" at bounding box center [473, 53] width 717 height 24
drag, startPoint x: 790, startPoint y: 49, endPoint x: 596, endPoint y: 43, distance: 194.3
click at [596, 43] on input "2025 SGFMA (Southeast Governmental Fleet Managers Association) Annual Meeting &…" at bounding box center [473, 53] width 717 height 24
click at [192, 50] on input "2025 SGFMA (Southeast Governmental Fleet Managers Association) Annual Meeting &…" at bounding box center [473, 53] width 717 height 24
drag, startPoint x: 199, startPoint y: 50, endPoint x: 111, endPoint y: 54, distance: 87.7
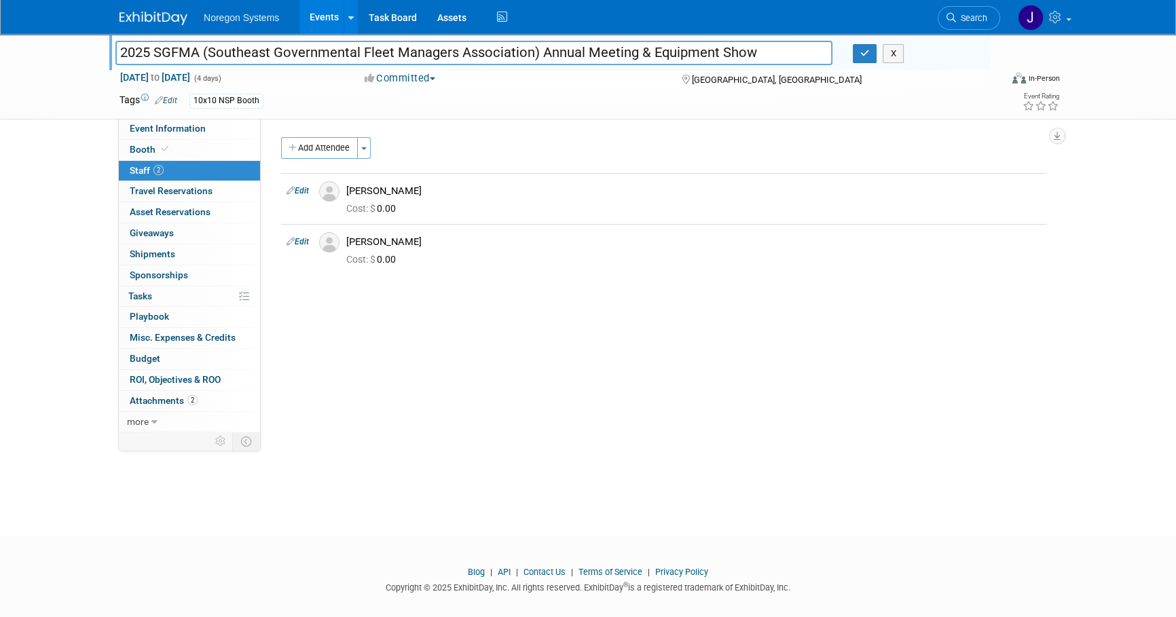
click at [111, 54] on div "2025 SGFMA (Southeast Governmental Fleet Managers Association) Annual Meeting &…" at bounding box center [473, 54] width 737 height 20
click at [164, 146] on icon at bounding box center [165, 148] width 7 height 7
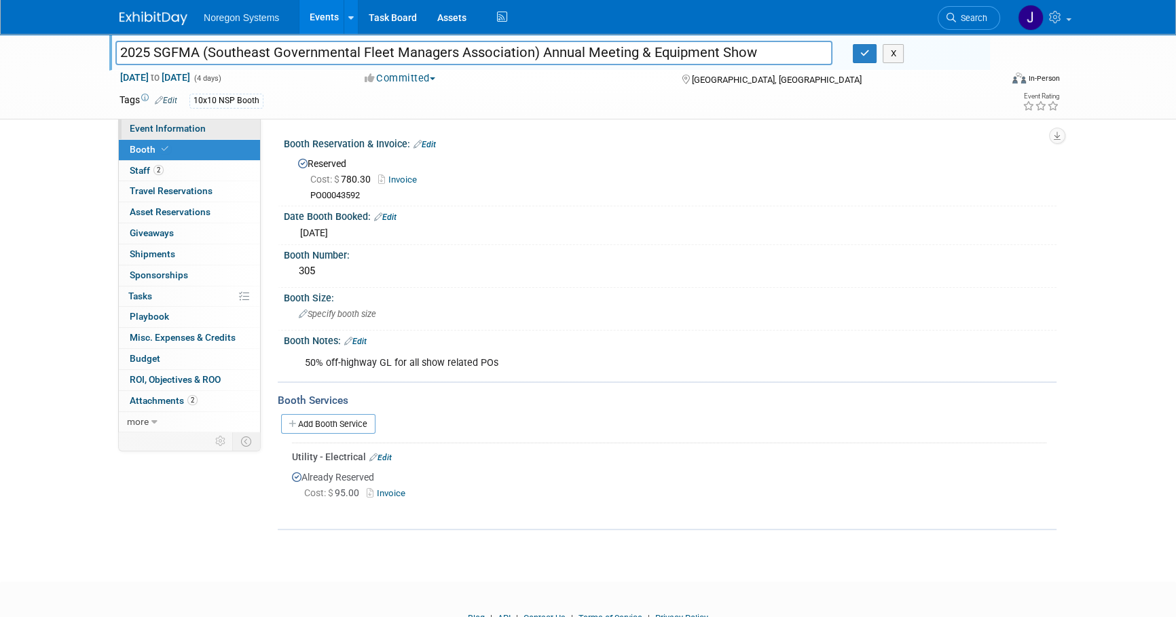
click at [199, 130] on span "Event Information" at bounding box center [168, 128] width 76 height 11
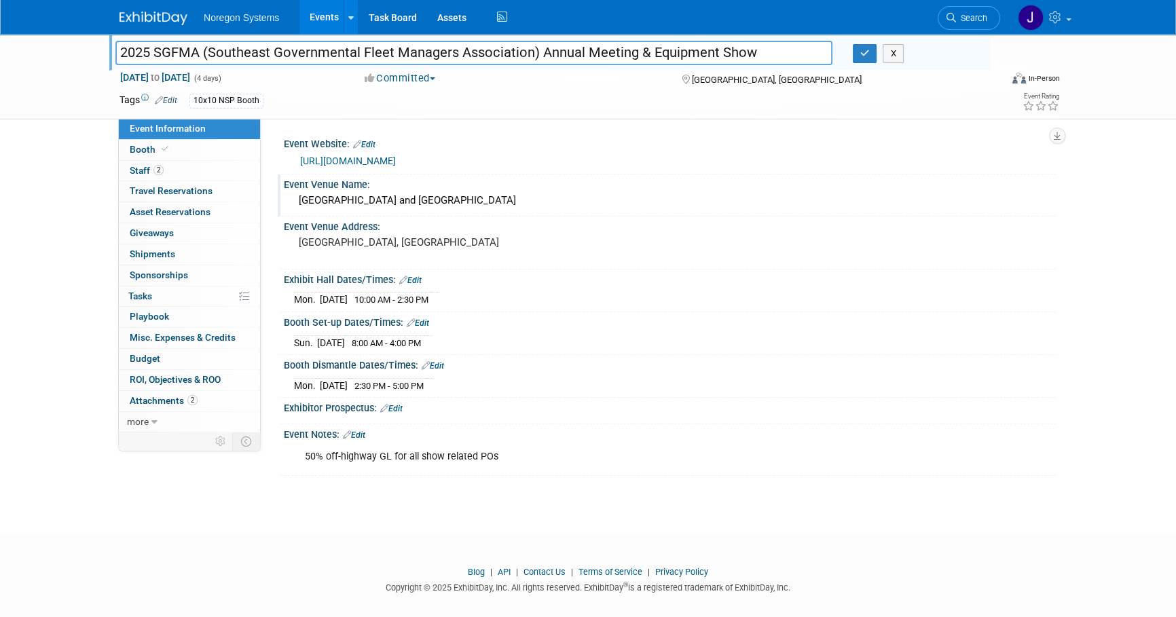
drag, startPoint x: 551, startPoint y: 230, endPoint x: 299, endPoint y: 235, distance: 251.3
click at [299, 211] on div "Sheraton Hotel and Myrtle Beach Convention Center" at bounding box center [670, 200] width 752 height 21
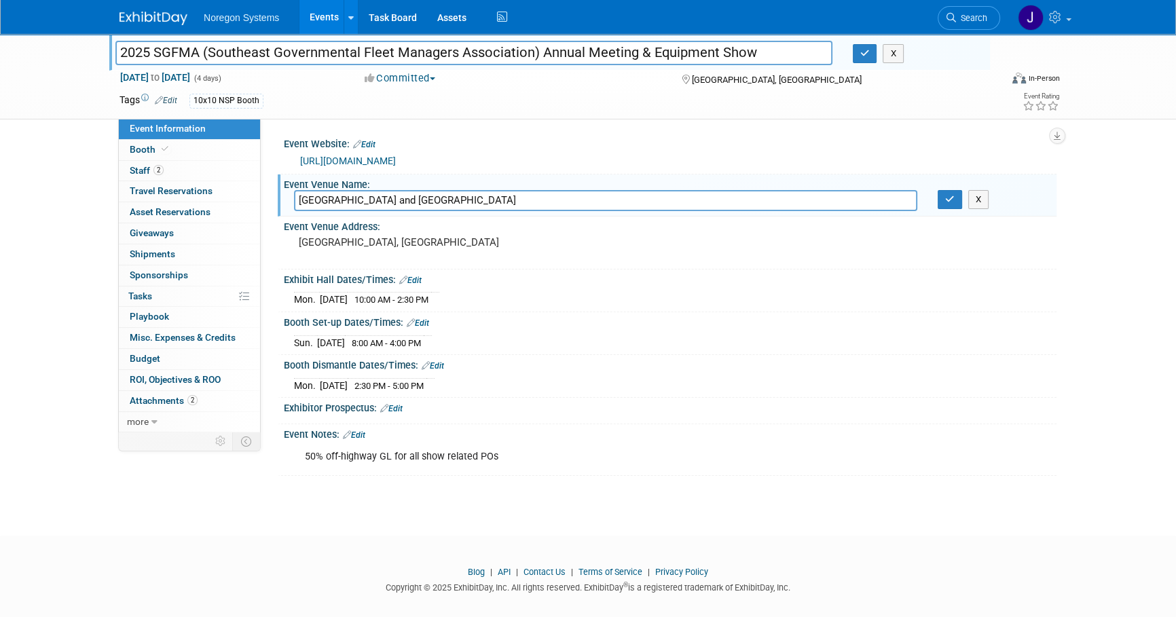
click at [549, 211] on input "Sheraton Hotel and Myrtle Beach Convention Center" at bounding box center [605, 200] width 623 height 21
drag, startPoint x: 546, startPoint y: 227, endPoint x: 181, endPoint y: 199, distance: 365.8
click at [181, 199] on div "Event Information Event Info Booth Booth 2 Staff 2 Staff 0 Travel Reservations …" at bounding box center [587, 255] width 957 height 442
click at [947, 204] on icon "button" at bounding box center [950, 199] width 10 height 9
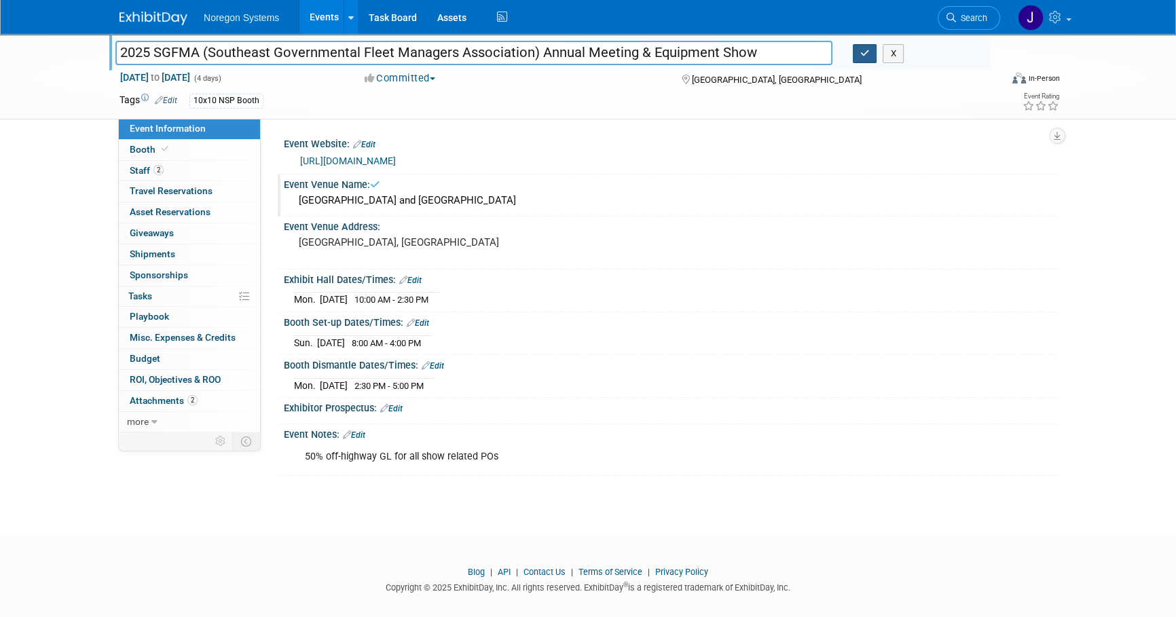
click at [862, 53] on icon "button" at bounding box center [865, 53] width 10 height 9
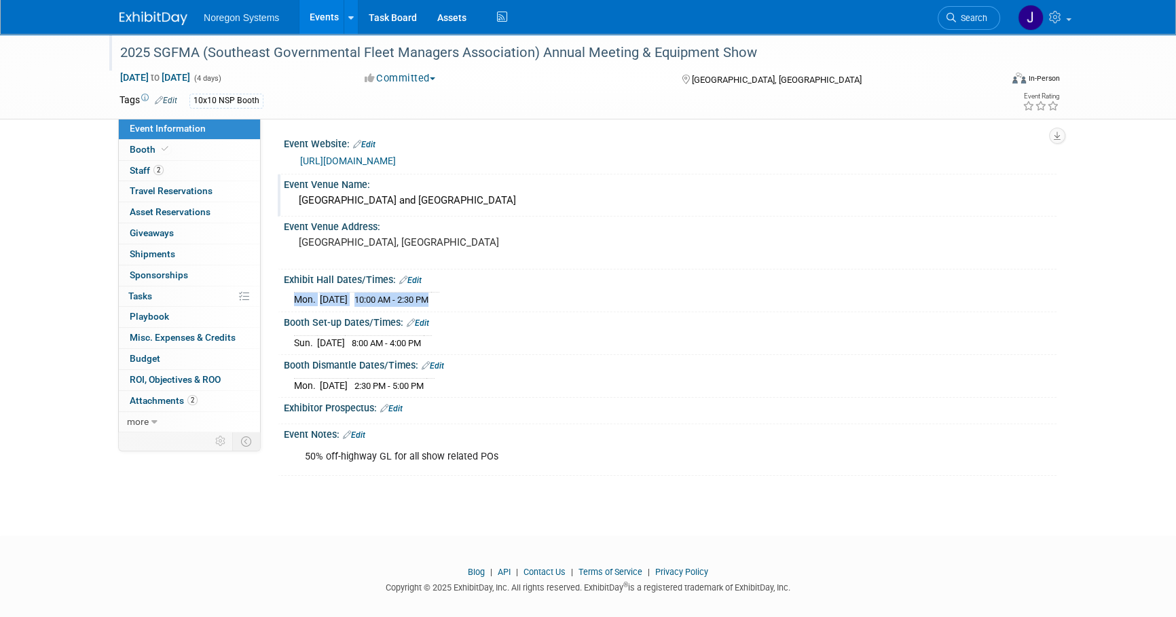
drag, startPoint x: 460, startPoint y: 325, endPoint x: 289, endPoint y: 327, distance: 171.1
click at [289, 308] on div "Mon. Sep 8, 2025 10:00 AM - 2:30 PM Save Changes Cancel" at bounding box center [670, 296] width 773 height 23
copy div "Mon. Sep 8, 2025 10:00 AM - 2:30 PM"
drag, startPoint x: 494, startPoint y: 380, endPoint x: 442, endPoint y: 376, distance: 51.8
click at [490, 373] on div "Booth Dismantle Dates/Times: Edit" at bounding box center [670, 364] width 773 height 18
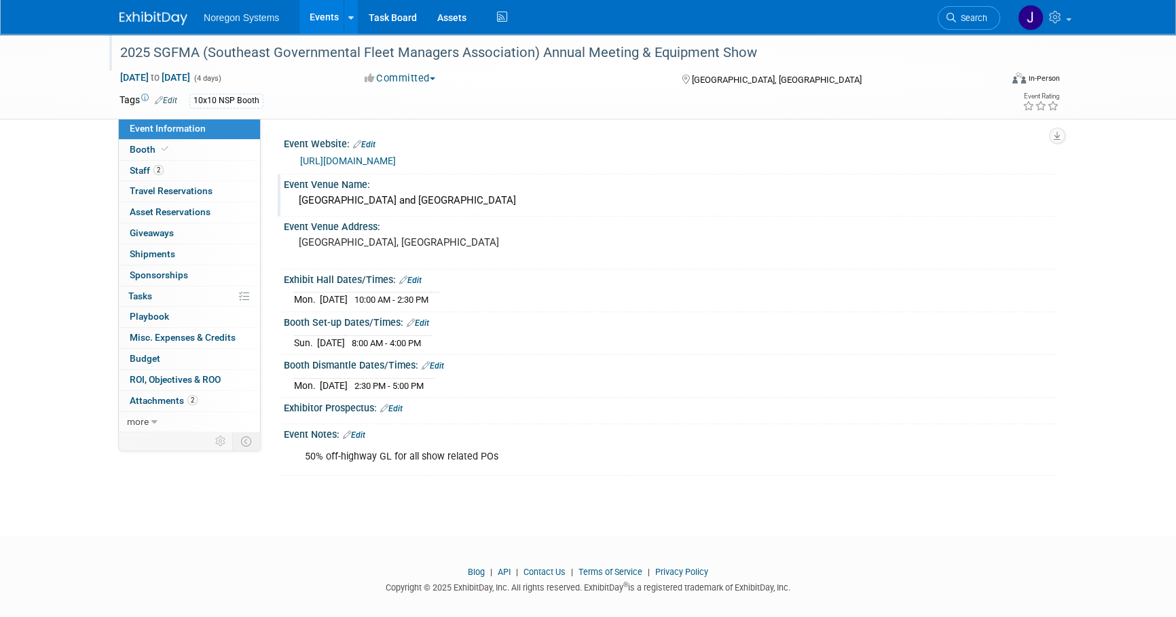
drag, startPoint x: 407, startPoint y: 367, endPoint x: 293, endPoint y: 363, distance: 114.2
click at [294, 350] on tr "Sun. Sep 7, 2025 8:00 AM - 4:00 PM" at bounding box center [363, 342] width 138 height 14
copy tr "Sun. Sep 7, 2025 8:00 AM - 4:00 PM"
click at [180, 149] on link "Booth" at bounding box center [189, 150] width 141 height 20
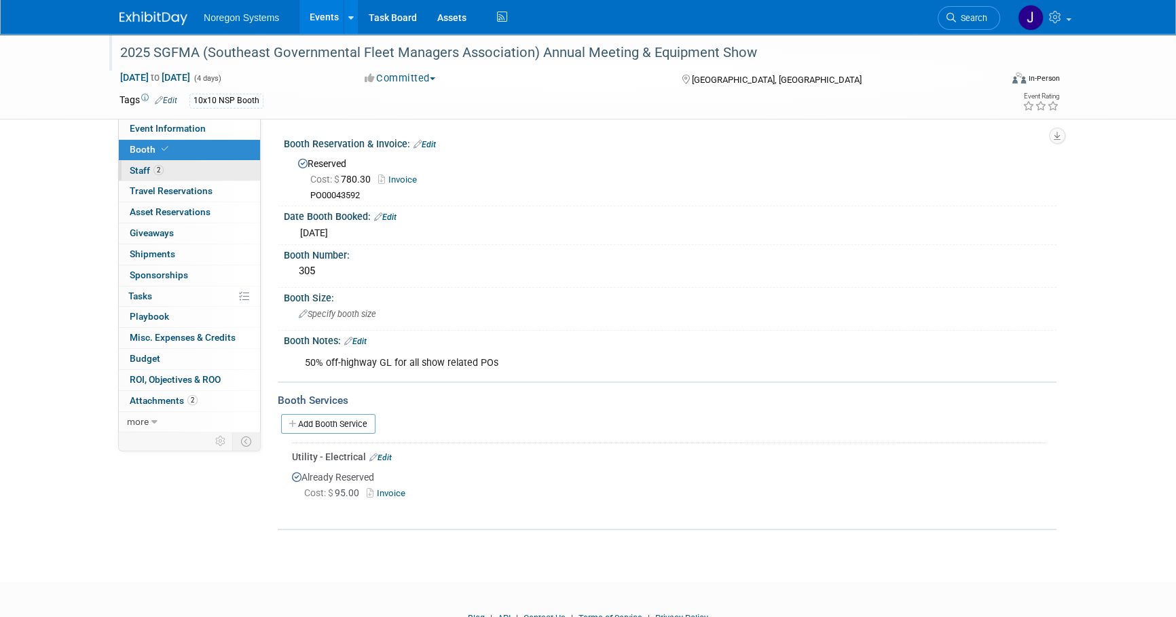
click at [204, 173] on link "2 Staff 2" at bounding box center [189, 171] width 141 height 20
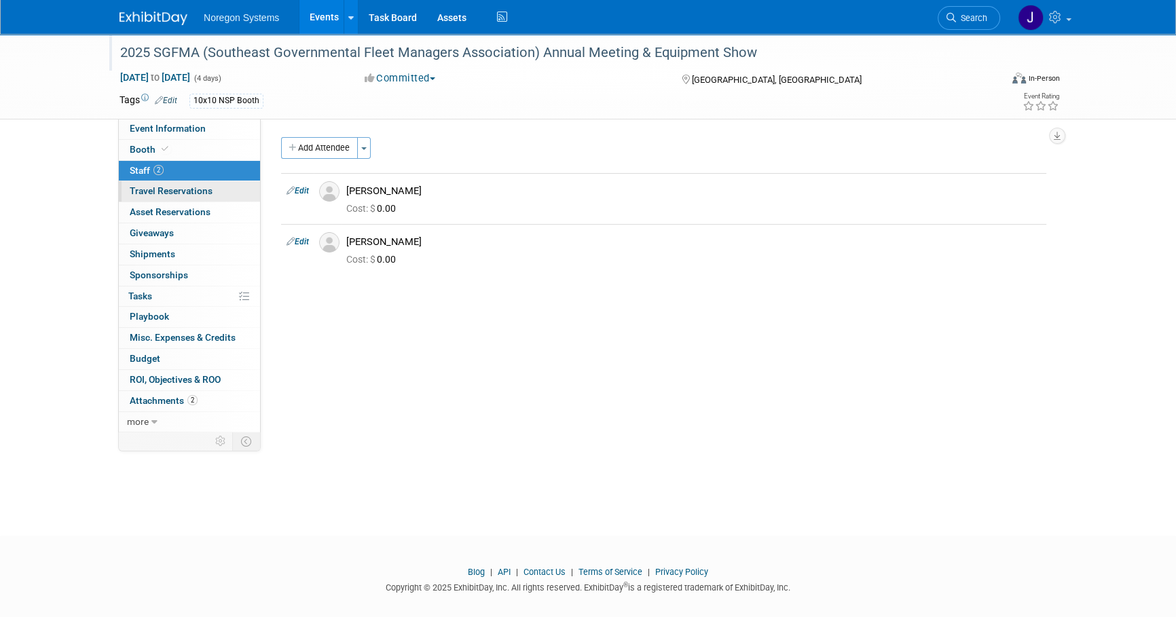
click at [215, 196] on link "0 Travel Reservations 0" at bounding box center [189, 191] width 141 height 20
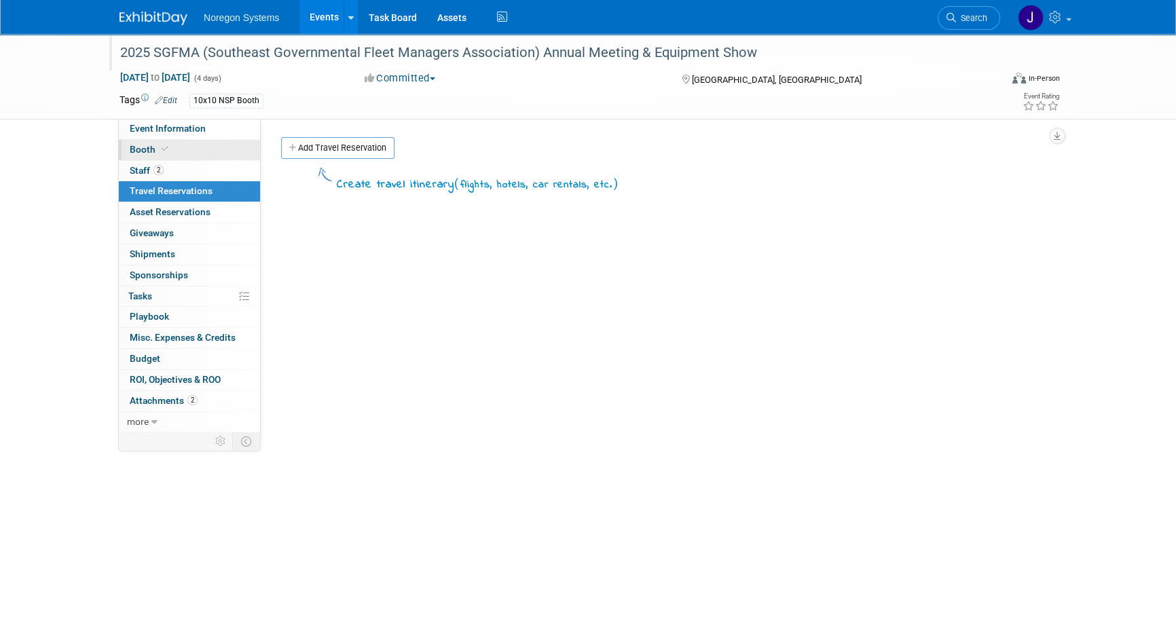
click at [177, 156] on link "Booth" at bounding box center [189, 150] width 141 height 20
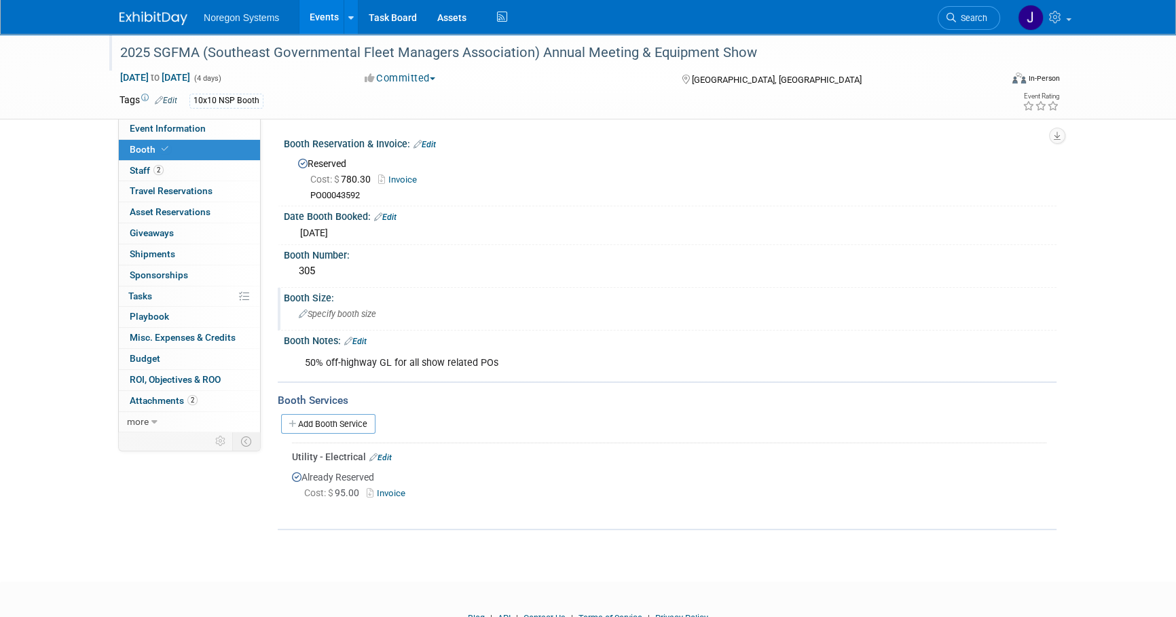
click at [456, 314] on div "Specify booth size" at bounding box center [670, 314] width 752 height 21
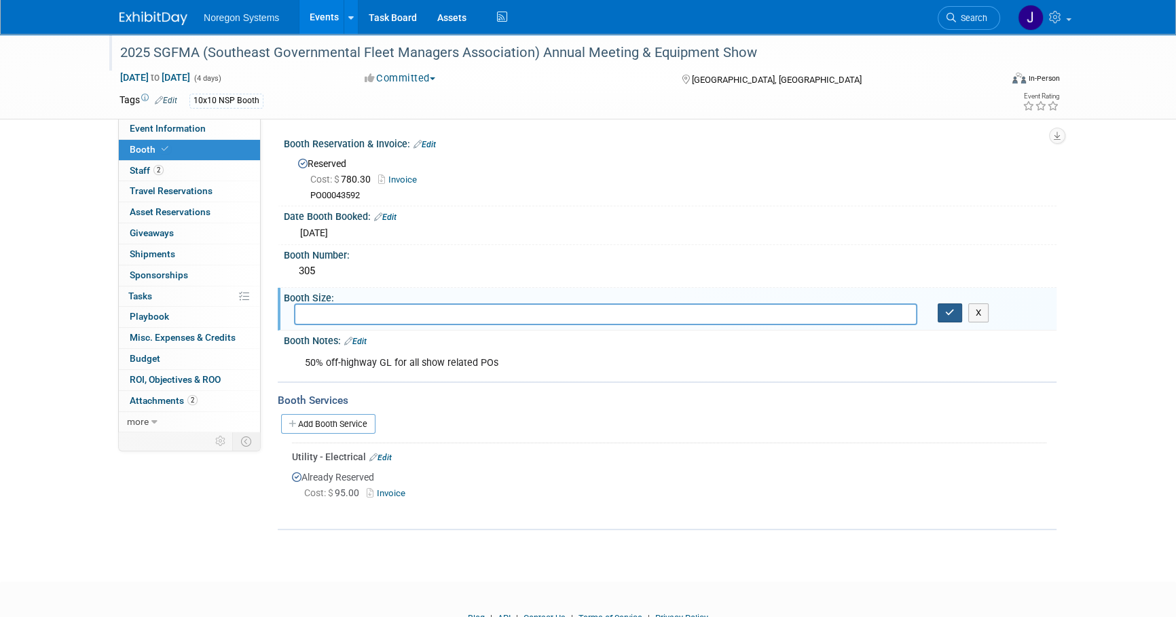
click at [943, 318] on button "button" at bounding box center [950, 313] width 24 height 19
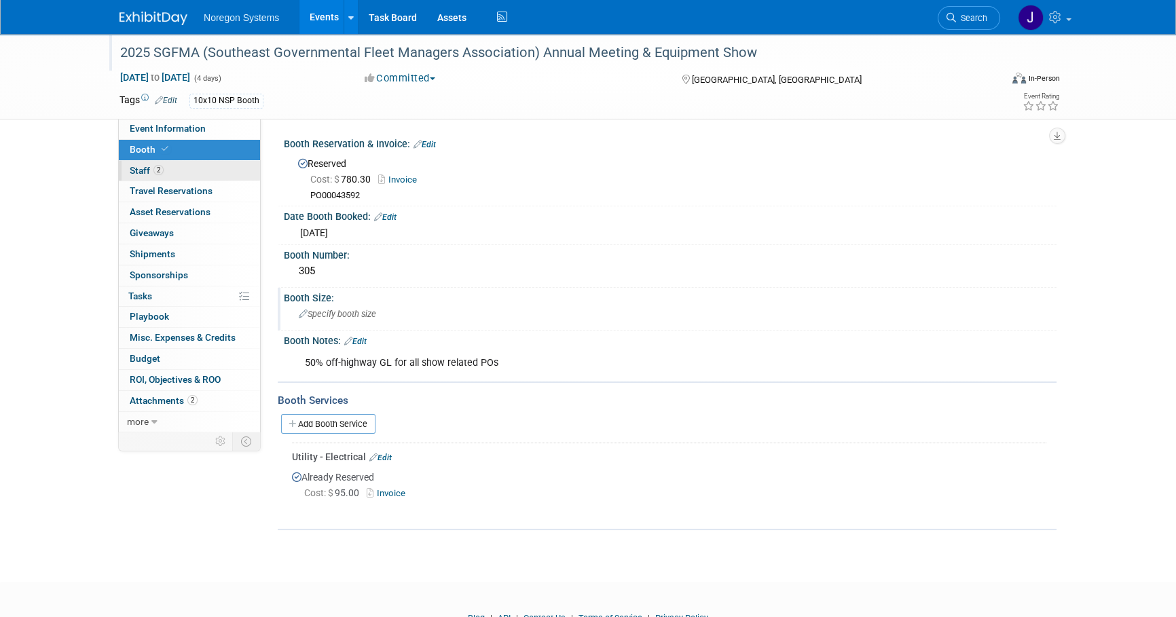
click at [209, 166] on link "2 Staff 2" at bounding box center [189, 171] width 141 height 20
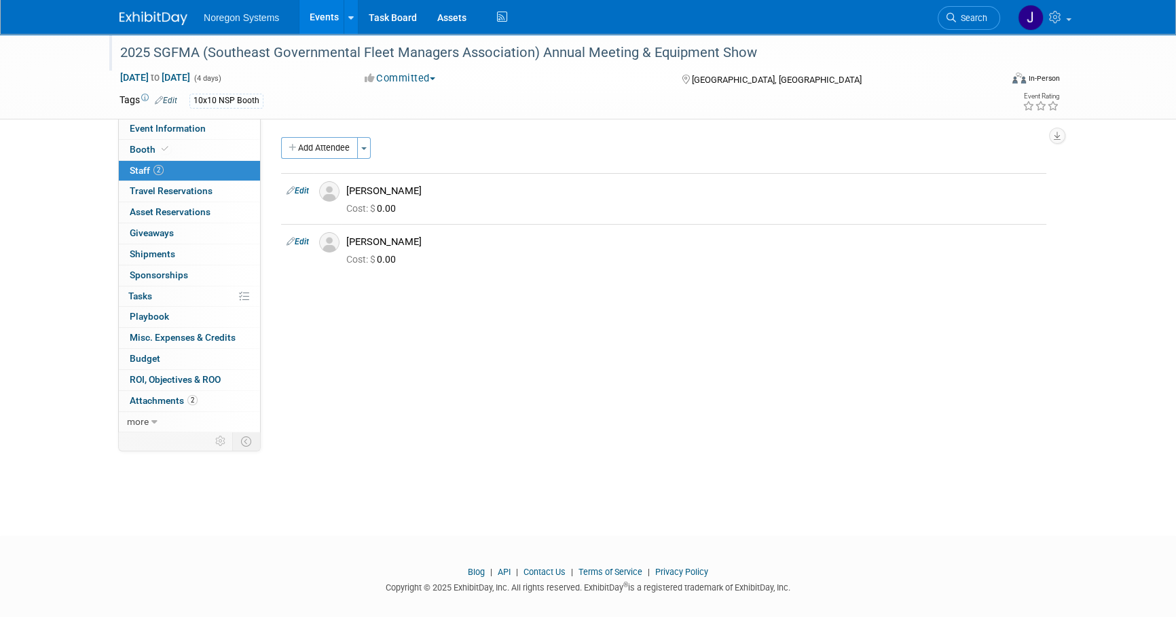
click at [174, 18] on img at bounding box center [154, 19] width 68 height 14
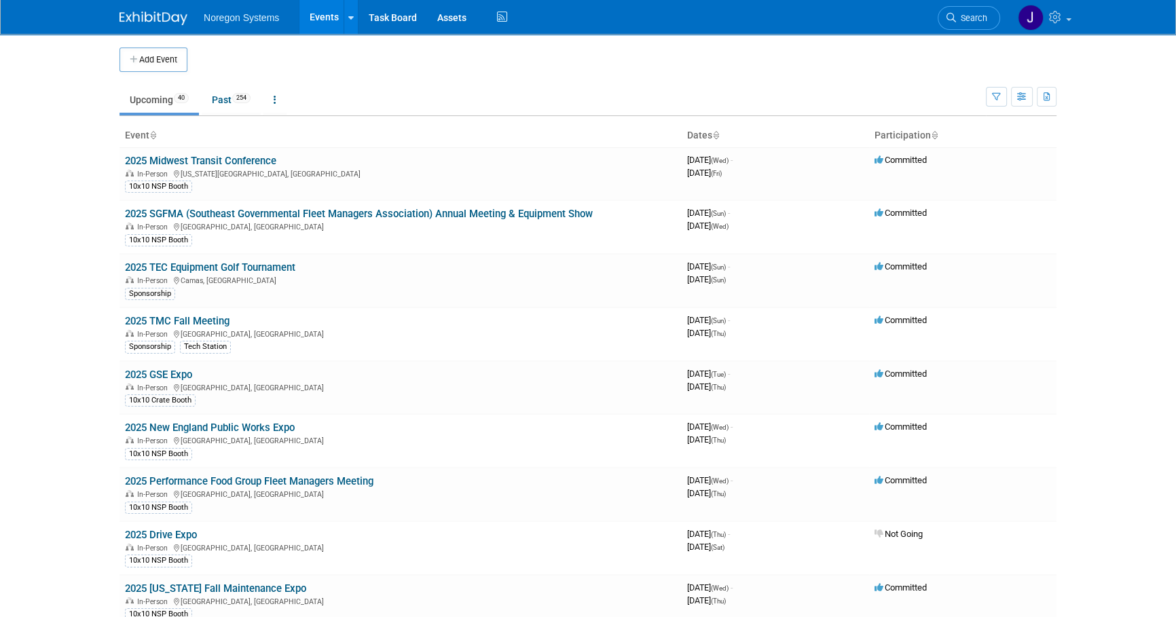
drag, startPoint x: 153, startPoint y: 372, endPoint x: 244, endPoint y: 395, distance: 94.4
click at [154, 373] on link "2025 GSE Expo" at bounding box center [158, 375] width 67 height 12
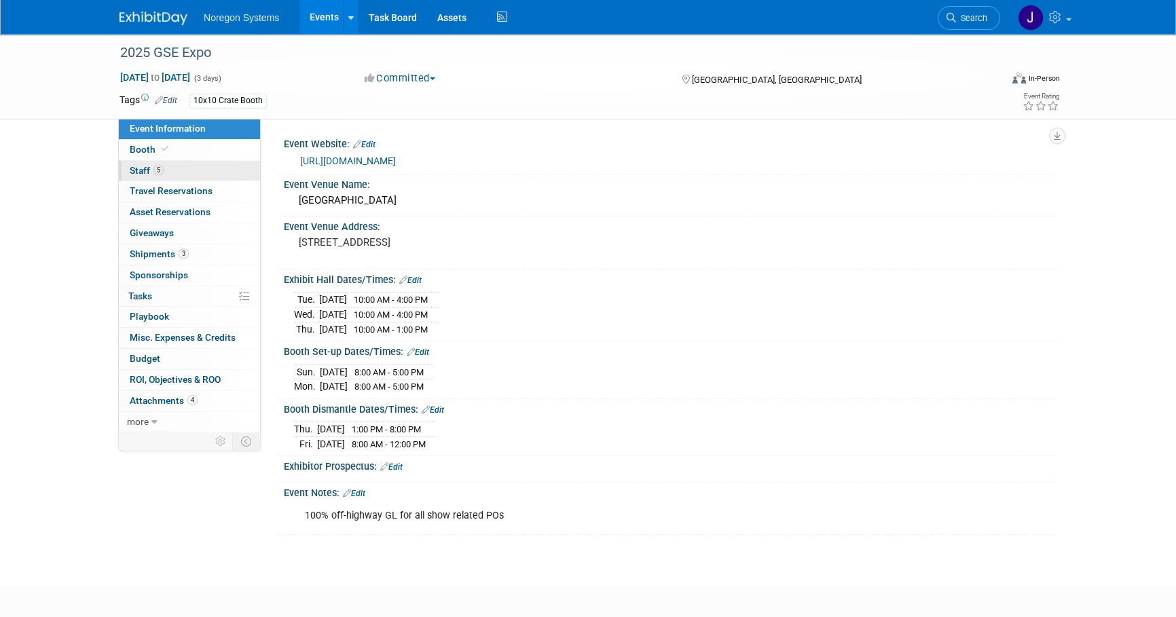
click at [181, 175] on link "5 Staff 5" at bounding box center [189, 171] width 141 height 20
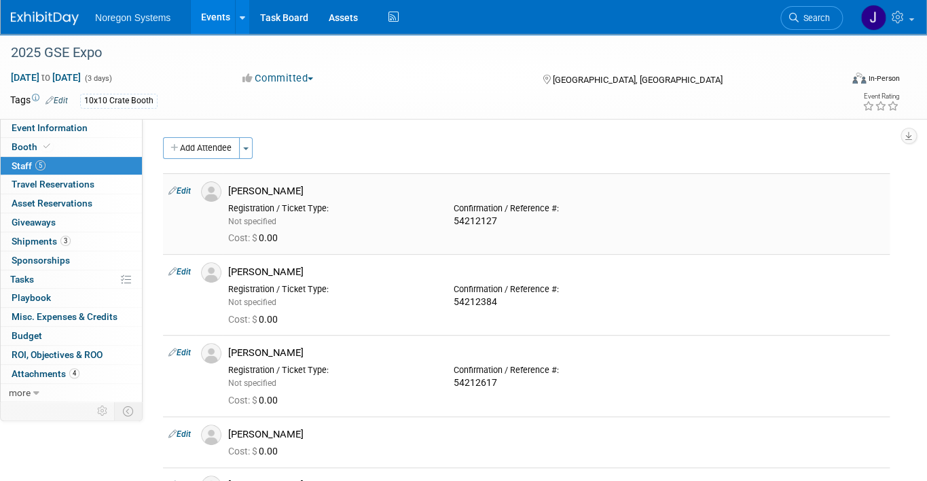
click at [215, 186] on img at bounding box center [211, 191] width 20 height 20
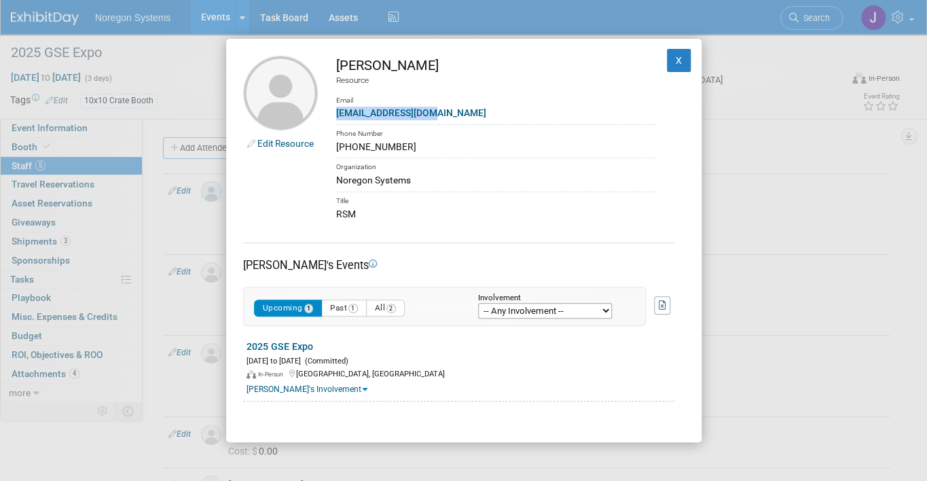
drag, startPoint x: 440, startPoint y: 113, endPoint x: 335, endPoint y: 114, distance: 104.6
click at [336, 114] on div "Bmolnar@noregon.com" at bounding box center [496, 113] width 321 height 14
copy link "Bmolnar@noregon.com"
drag, startPoint x: 665, startPoint y: 56, endPoint x: 655, endPoint y: 73, distance: 19.2
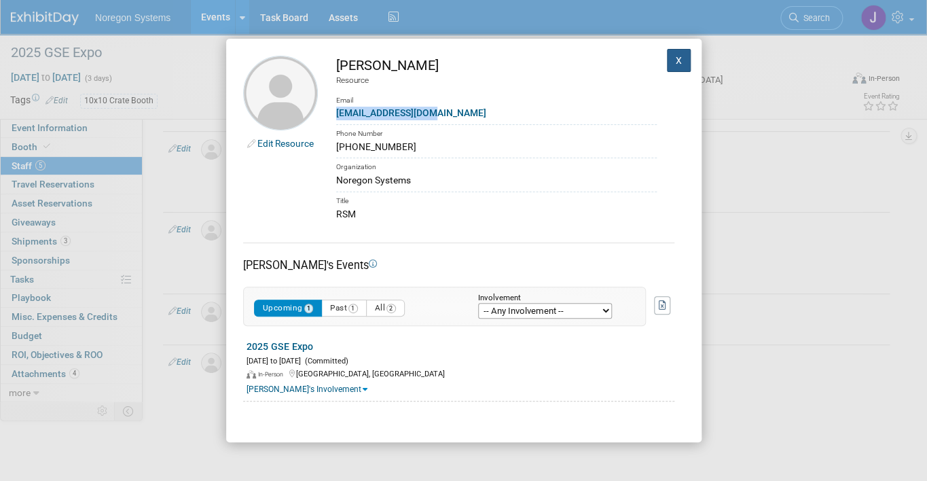
click at [667, 56] on button "X" at bounding box center [679, 60] width 24 height 23
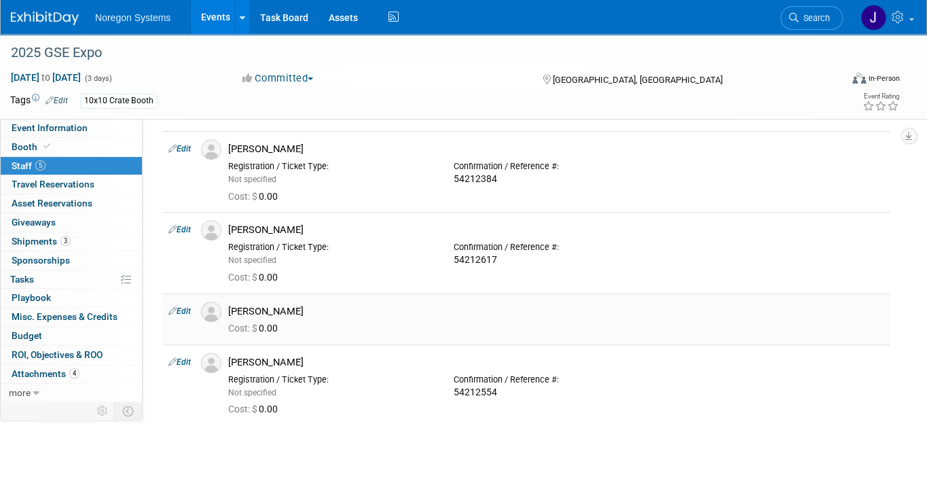
click at [211, 315] on img at bounding box center [211, 312] width 20 height 20
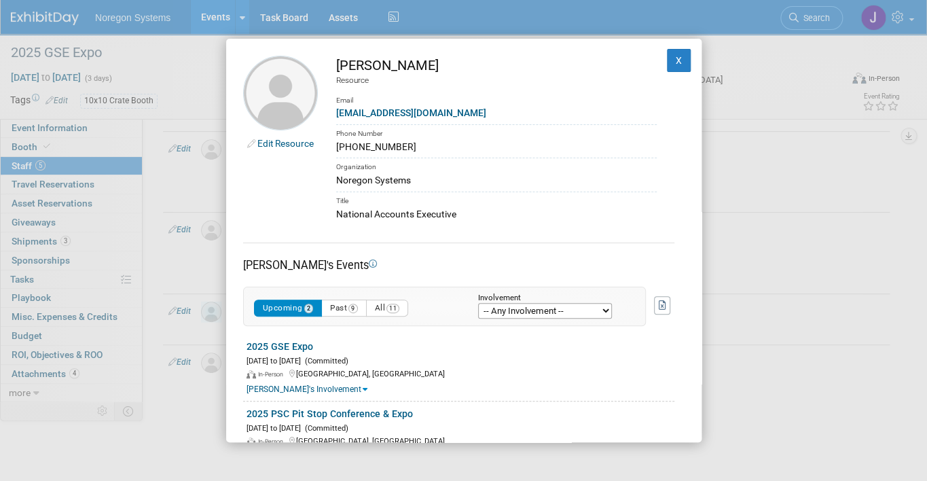
drag, startPoint x: 461, startPoint y: 217, endPoint x: 335, endPoint y: 217, distance: 126.3
click at [336, 217] on div "National Accounts Executive" at bounding box center [496, 214] width 321 height 14
copy div "National Accounts Executive"
drag, startPoint x: 394, startPoint y: 146, endPoint x: 329, endPoint y: 147, distance: 65.2
click at [329, 147] on td "[PERSON_NAME] Resource Email [EMAIL_ADDRESS][DOMAIN_NAME] Phone Number [PHONE_N…" at bounding box center [487, 139] width 339 height 166
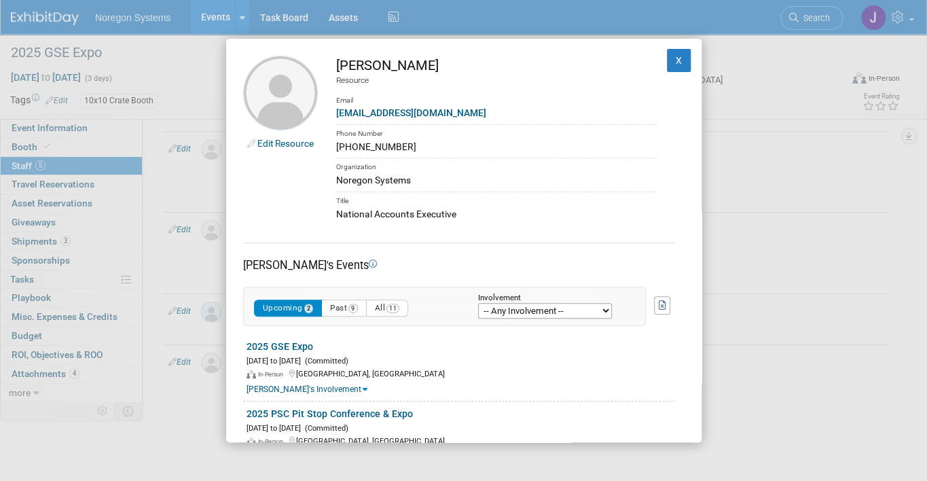
copy div "[PHONE_NUMBER]"
click at [672, 62] on button "X" at bounding box center [679, 60] width 24 height 23
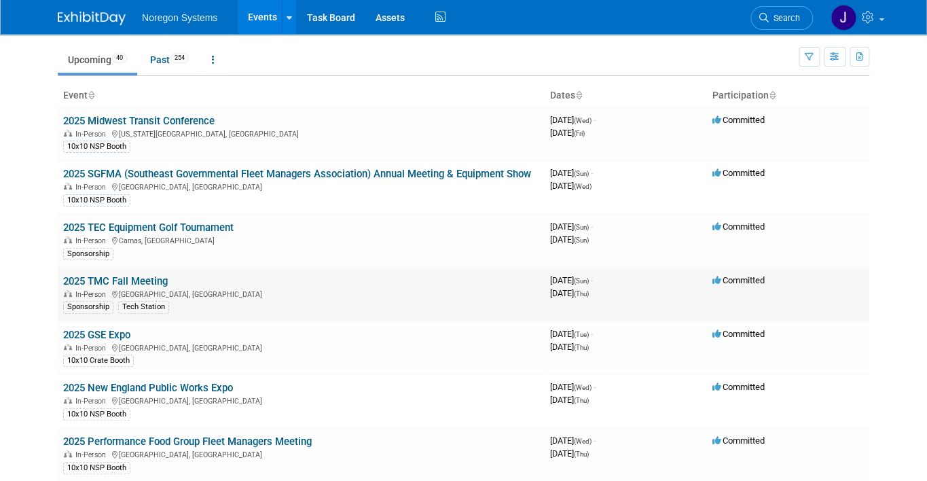
scroll to position [61, 0]
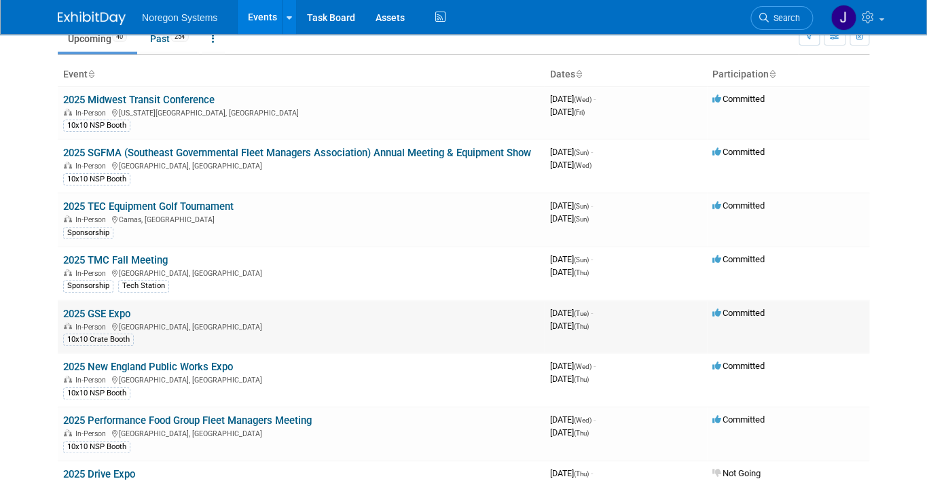
click at [112, 311] on link "2025 GSE Expo" at bounding box center [96, 314] width 67 height 12
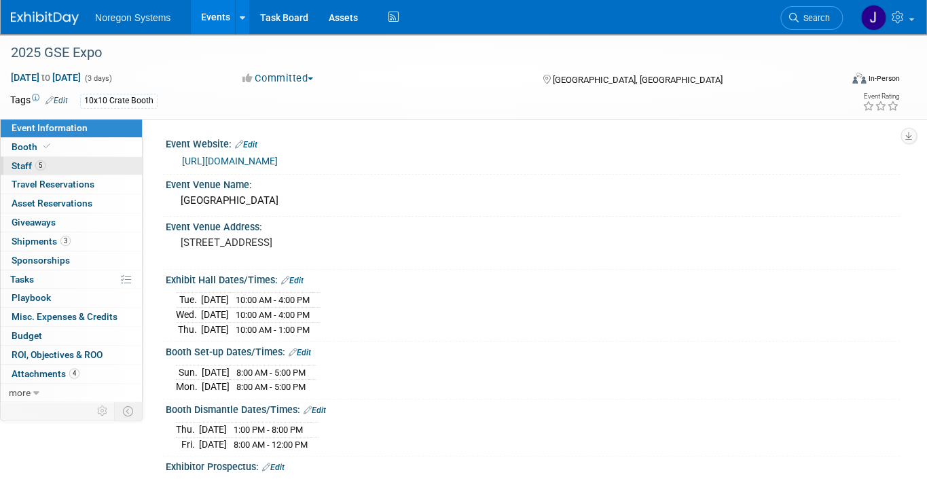
click at [74, 166] on link "5 Staff 5" at bounding box center [71, 166] width 141 height 18
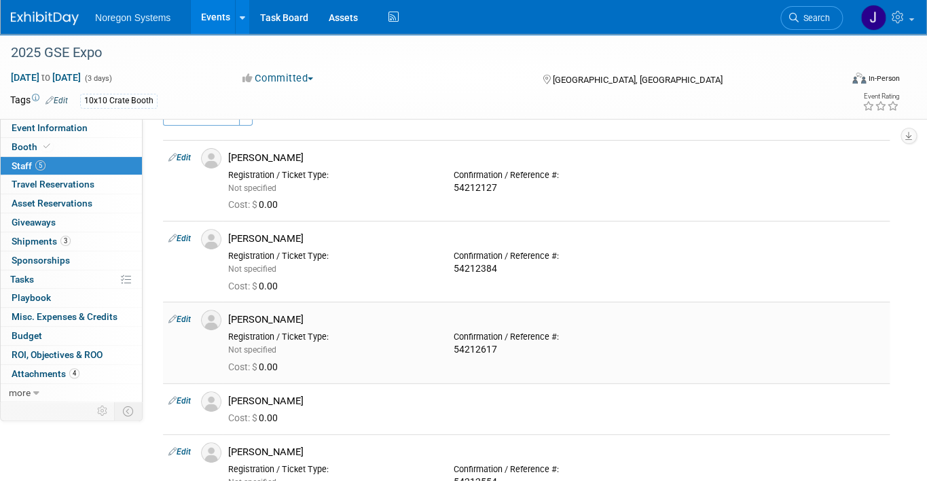
scroll to position [61, 0]
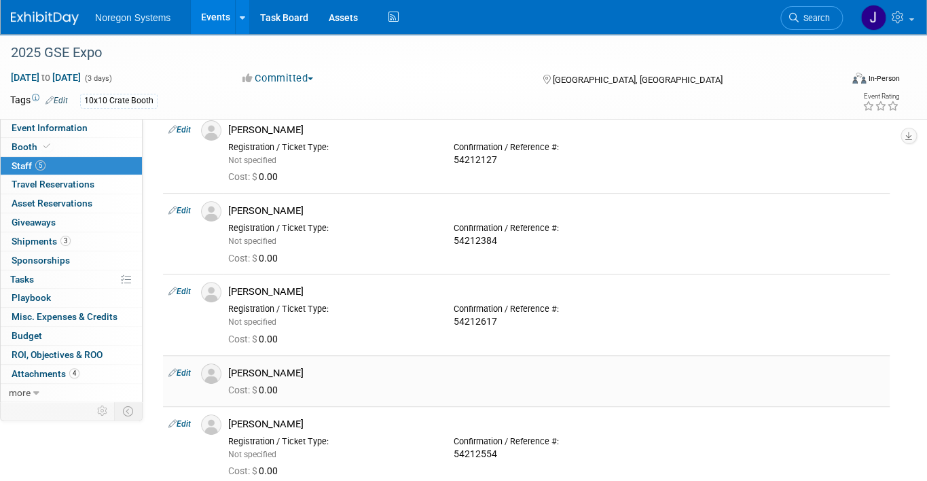
click at [214, 373] on img at bounding box center [211, 373] width 20 height 20
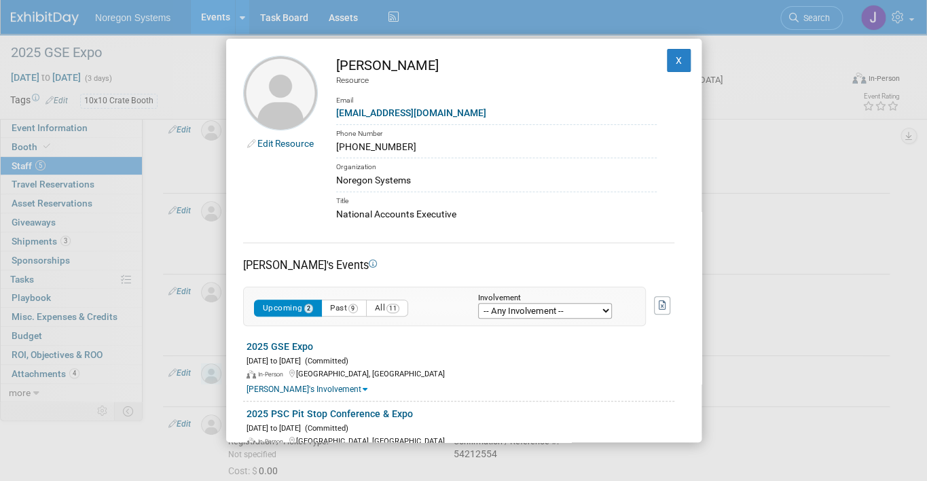
drag, startPoint x: 497, startPoint y: 219, endPoint x: 334, endPoint y: 63, distance: 225.3
click at [334, 63] on td "Kevin Smallhorn Resource Email ksmallhorn@noregon.com Phone Number 678-378-8184…" at bounding box center [487, 139] width 339 height 166
copy td "Kevin Smallhorn Resource Email ksmallhorn@noregon.com Phone Number 678-378-8184…"
click at [792, 211] on div "Edit Resource Kevin Smallhorn Resource Email ksmallhorn@noregon.com Phone Numbe…" at bounding box center [463, 240] width 927 height 481
click at [670, 62] on button "X" at bounding box center [679, 60] width 24 height 23
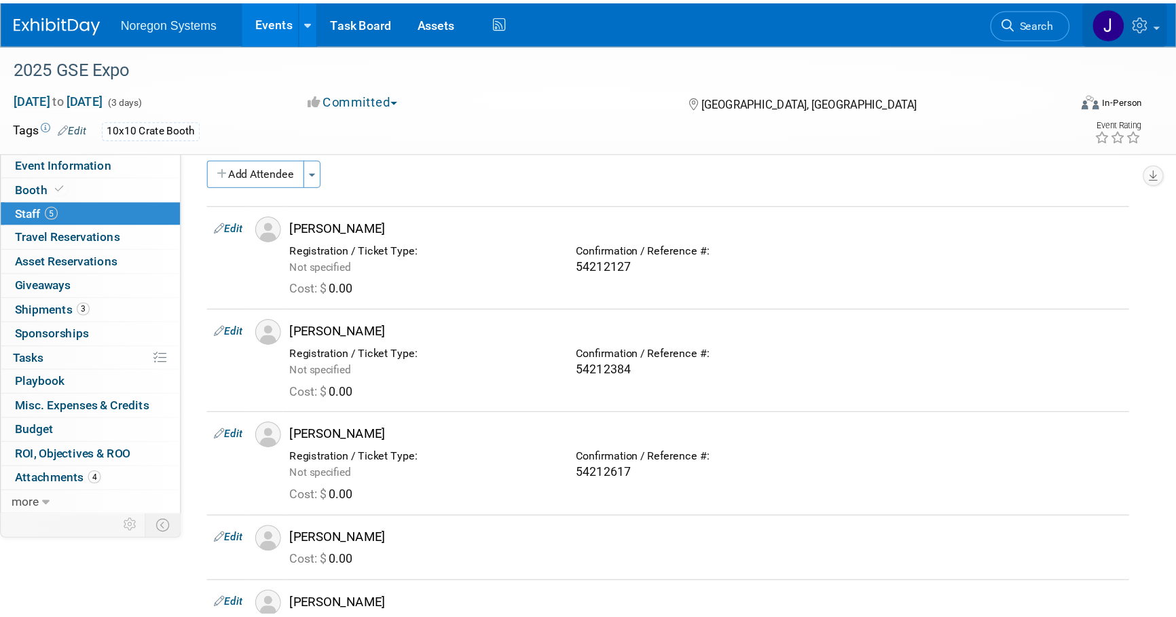
scroll to position [0, 0]
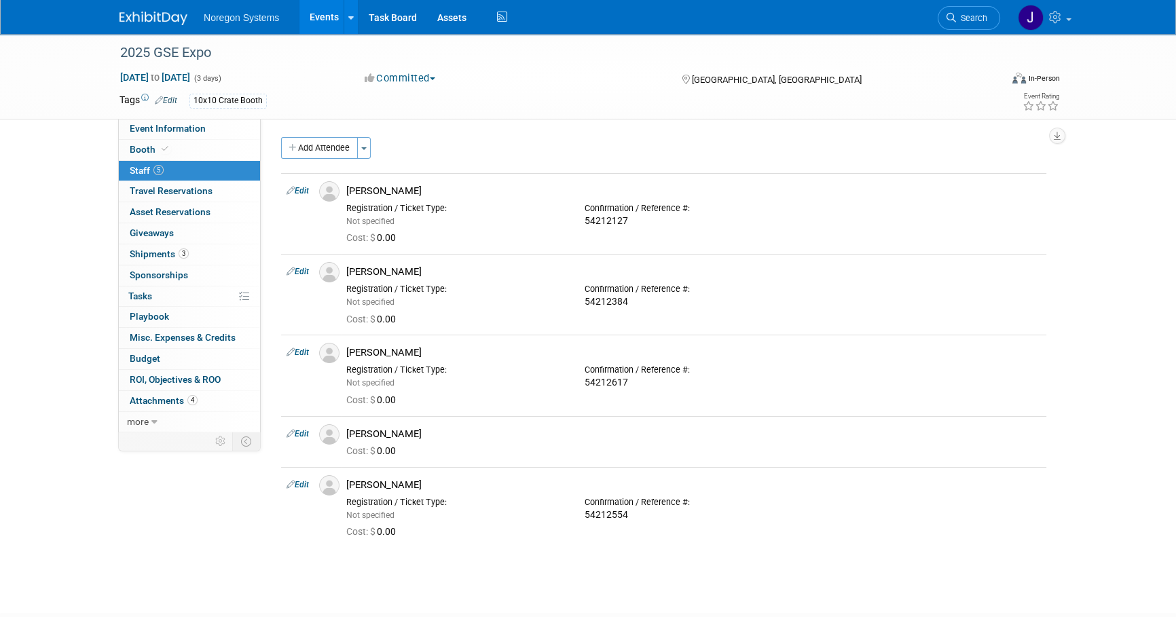
click at [158, 24] on img at bounding box center [154, 19] width 68 height 14
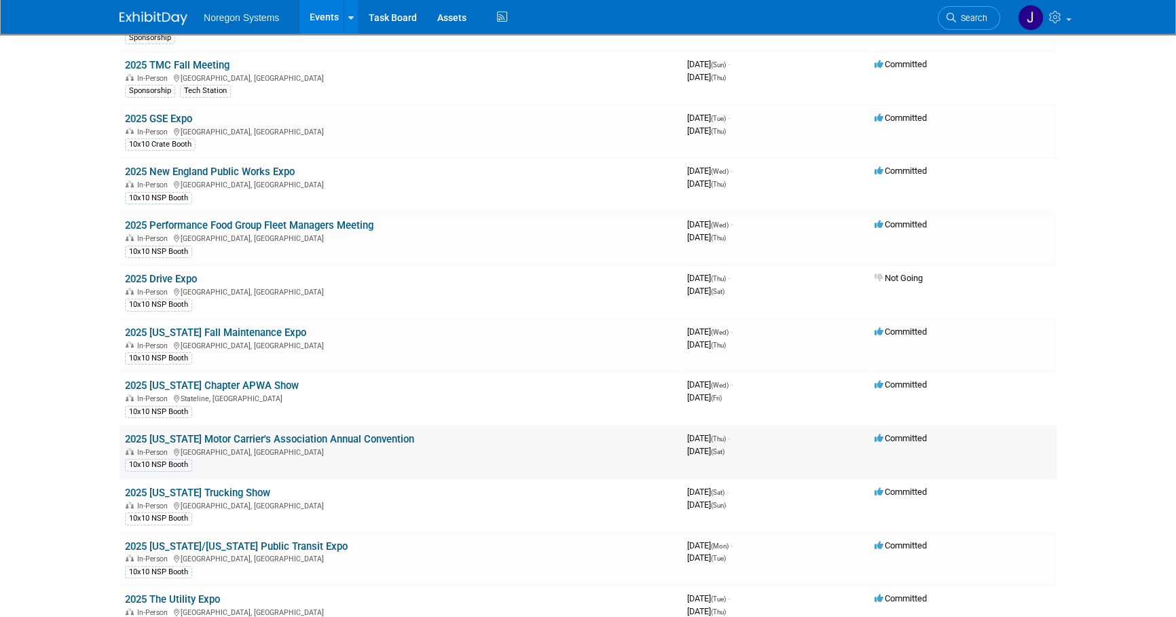
scroll to position [247, 0]
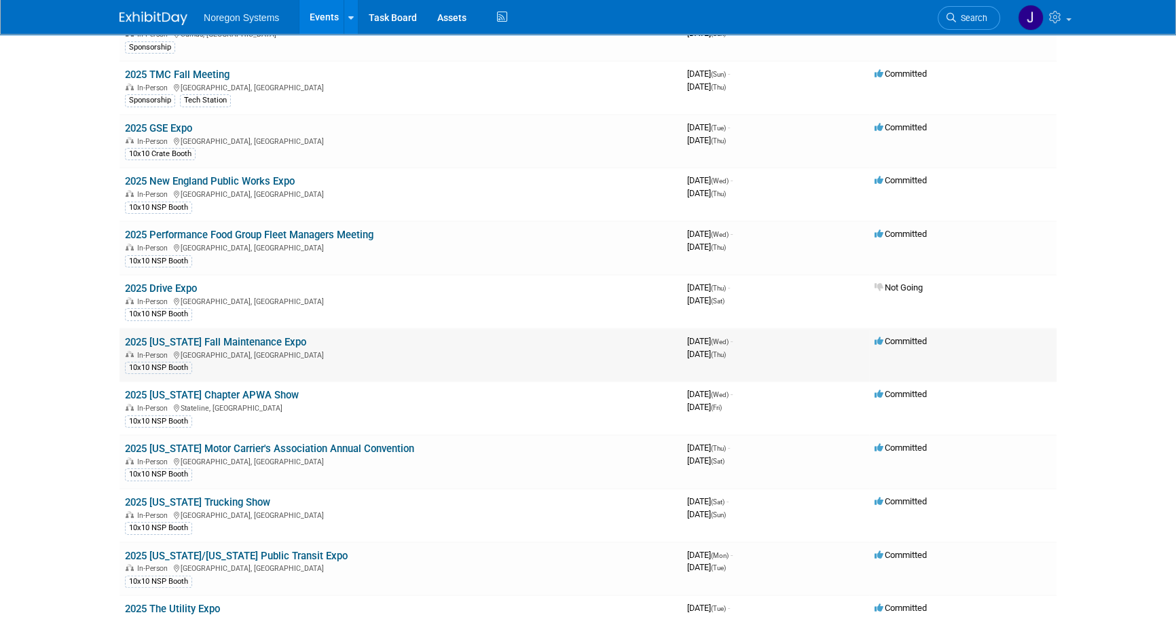
click at [255, 340] on link "2025 [US_STATE] Fall Maintenance Expo" at bounding box center [215, 342] width 181 height 12
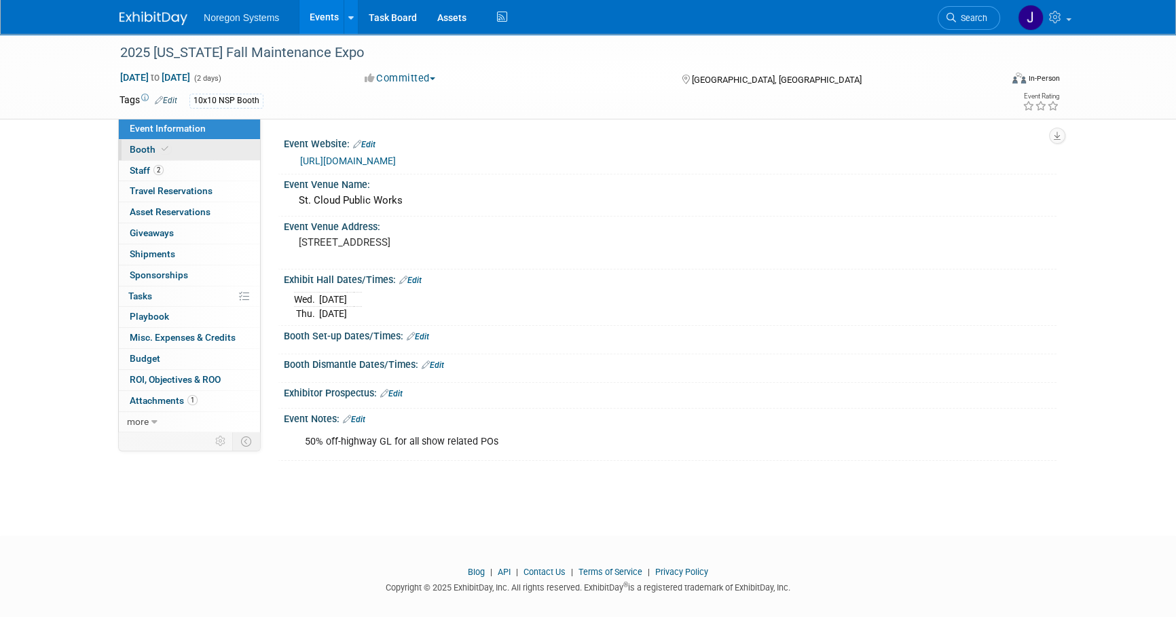
drag, startPoint x: 176, startPoint y: 153, endPoint x: 183, endPoint y: 154, distance: 6.8
click at [176, 153] on link "Booth" at bounding box center [189, 150] width 141 height 20
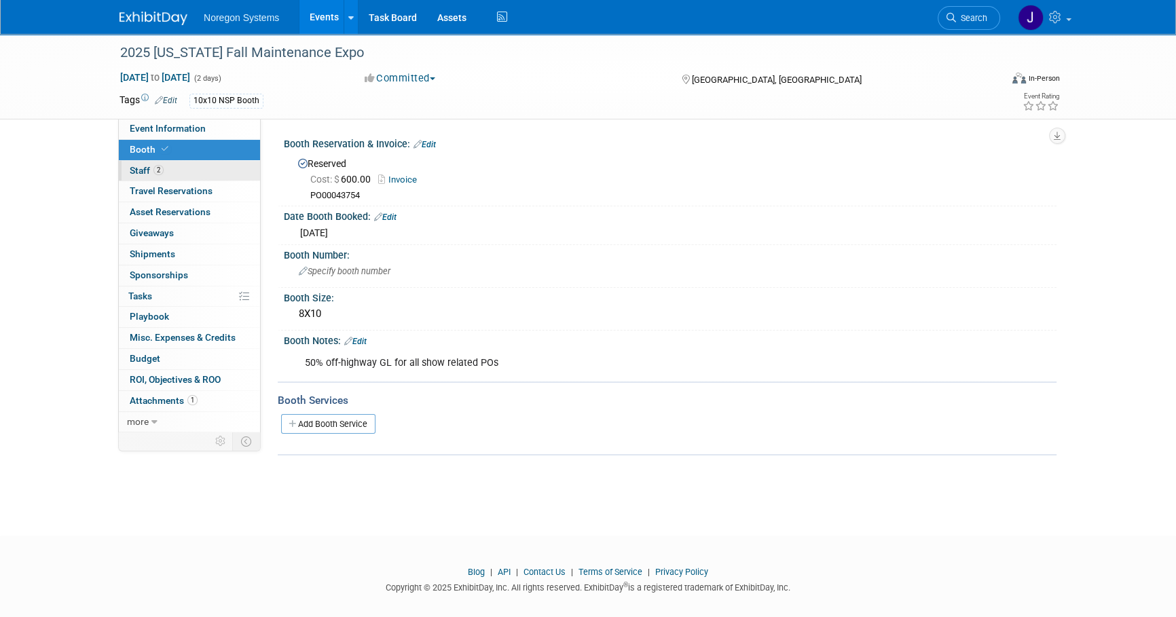
click at [167, 167] on link "2 Staff 2" at bounding box center [189, 171] width 141 height 20
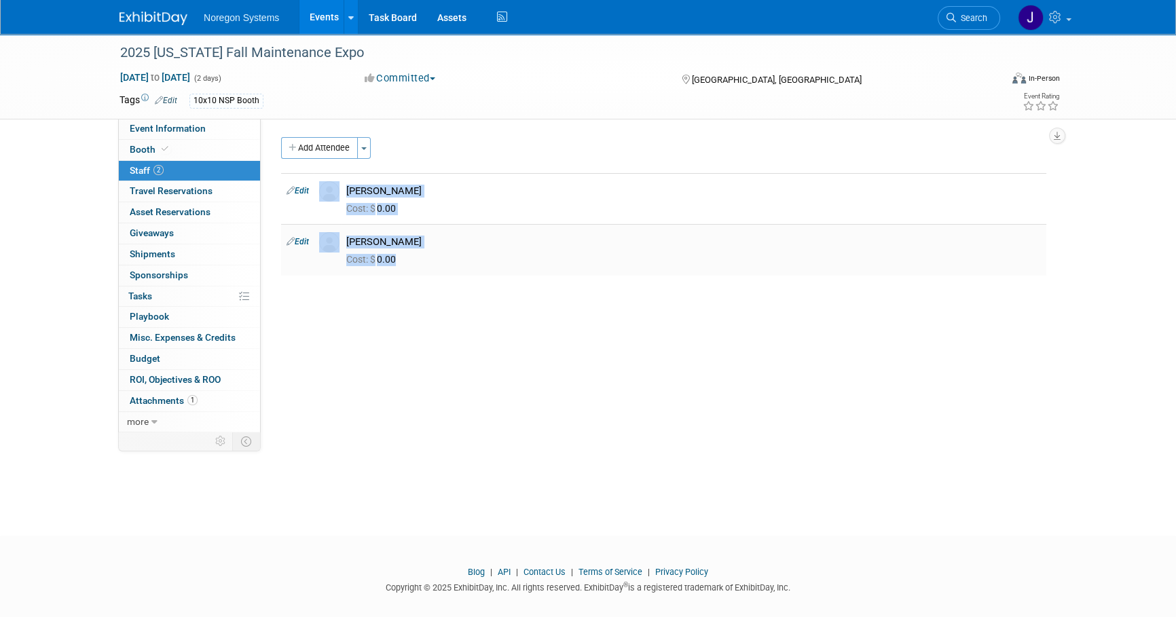
drag, startPoint x: 276, startPoint y: 175, endPoint x: 449, endPoint y: 264, distance: 194.4
click at [449, 264] on div "Event Website: Edit https://www.mnfallexpo.com/ Event Venue Name: St. Cloud Pub…" at bounding box center [659, 275] width 796 height 313
copy div "Edit Brian Bohlman Cost: $ 0.00 Edit Paul Handberg Cost: $ 0.00"
click at [346, 52] on div "2025 [US_STATE] Fall Maintenance Expo" at bounding box center [547, 53] width 864 height 24
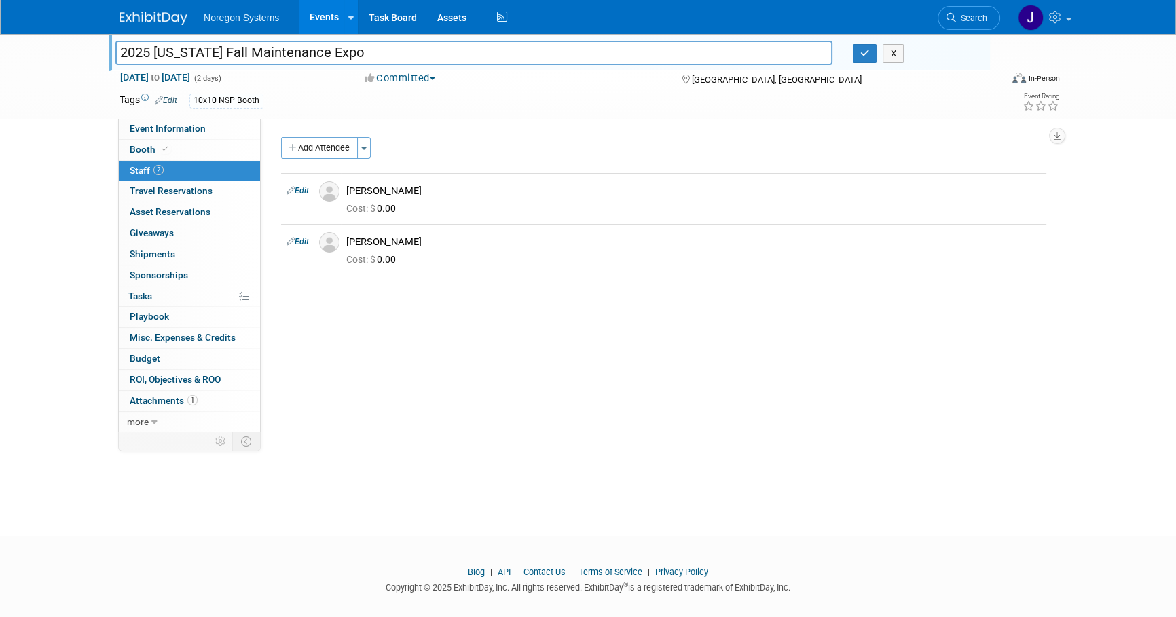
click at [376, 53] on input "2025 [US_STATE] Fall Maintenance Expo" at bounding box center [473, 53] width 717 height 24
drag, startPoint x: 373, startPoint y: 52, endPoint x: 0, endPoint y: 34, distance: 373.2
click at [0, 34] on div "2025 Minnesota Fall Maintenance Expo 2025 Minnesota Fall Maintenance Expo X Oct…" at bounding box center [588, 77] width 1176 height 86
click at [864, 56] on icon "button" at bounding box center [865, 53] width 10 height 9
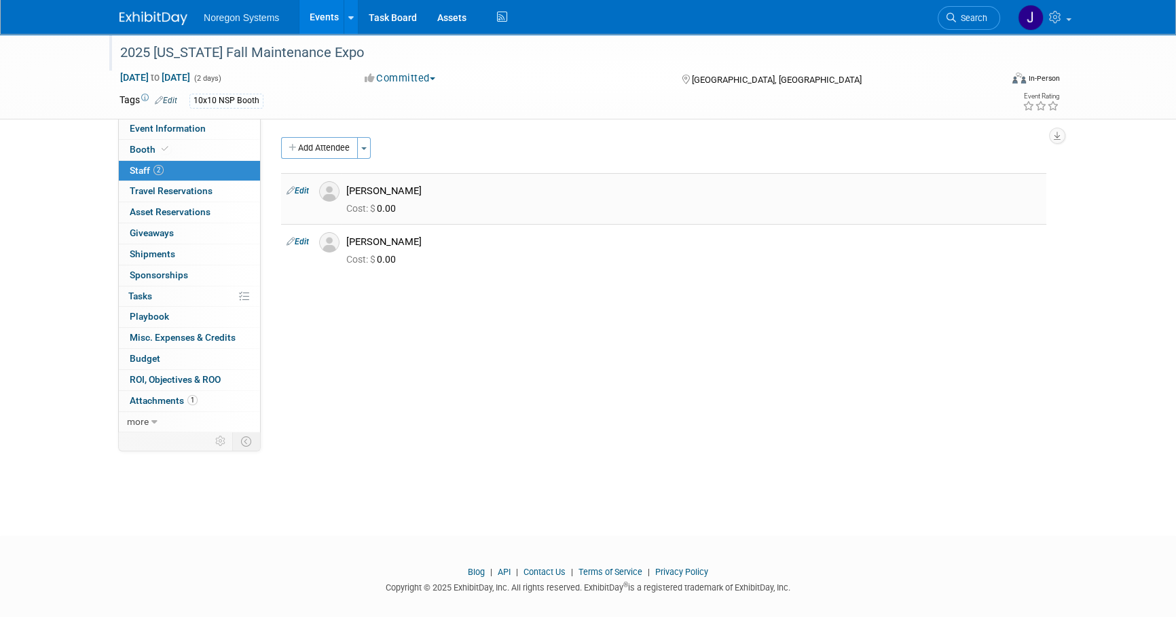
drag, startPoint x: 416, startPoint y: 186, endPoint x: 341, endPoint y: 194, distance: 75.1
click at [341, 194] on div "[PERSON_NAME]" at bounding box center [693, 189] width 715 height 16
copy div "[PERSON_NAME]"
drag, startPoint x: 414, startPoint y: 242, endPoint x: 344, endPoint y: 240, distance: 70.0
click at [344, 240] on div "[PERSON_NAME]" at bounding box center [693, 240] width 715 height 16
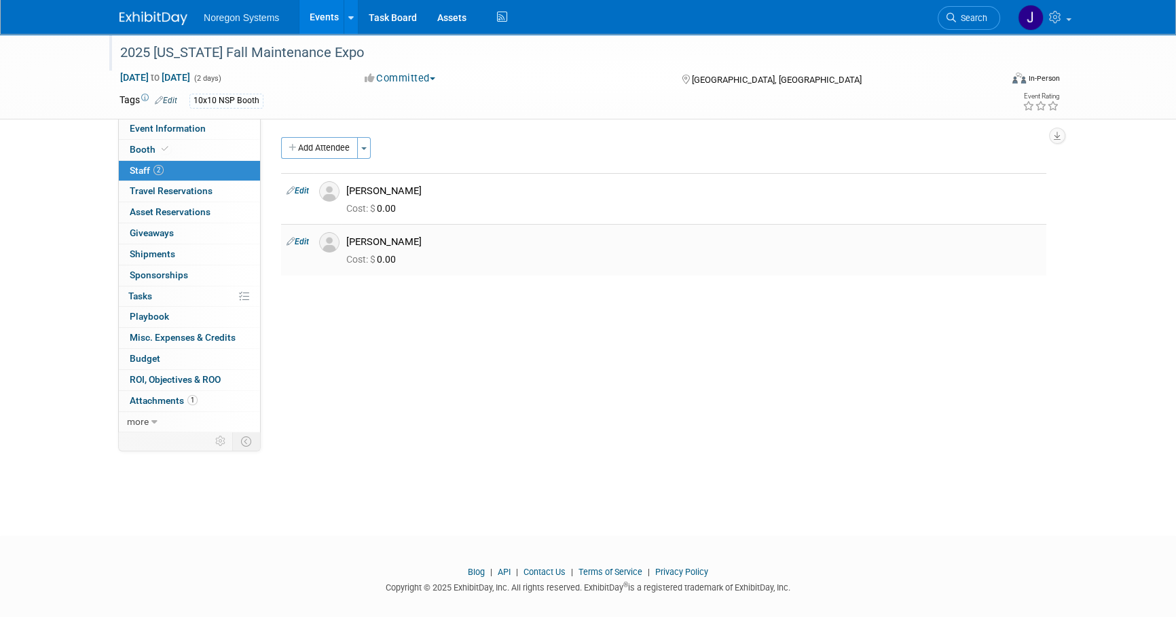
copy div "[PERSON_NAME]"
drag, startPoint x: 168, startPoint y: 21, endPoint x: 177, endPoint y: 26, distance: 10.0
click at [168, 21] on img at bounding box center [154, 19] width 68 height 14
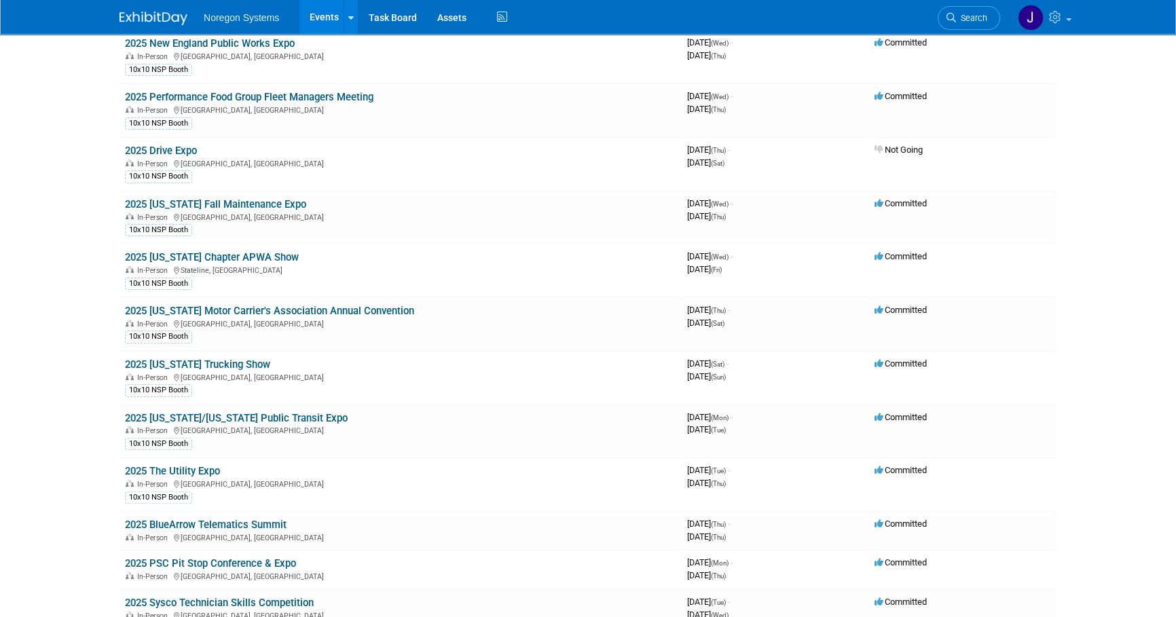
scroll to position [432, 0]
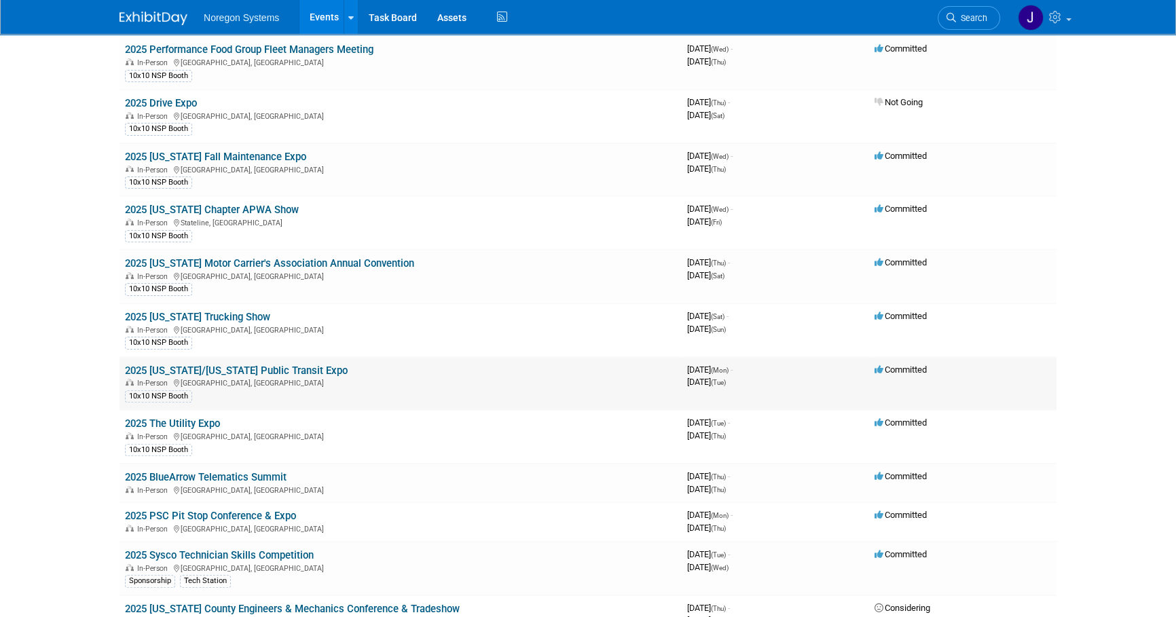
click at [318, 367] on link "2025 [US_STATE]/[US_STATE] Public Transit Expo" at bounding box center [236, 371] width 223 height 12
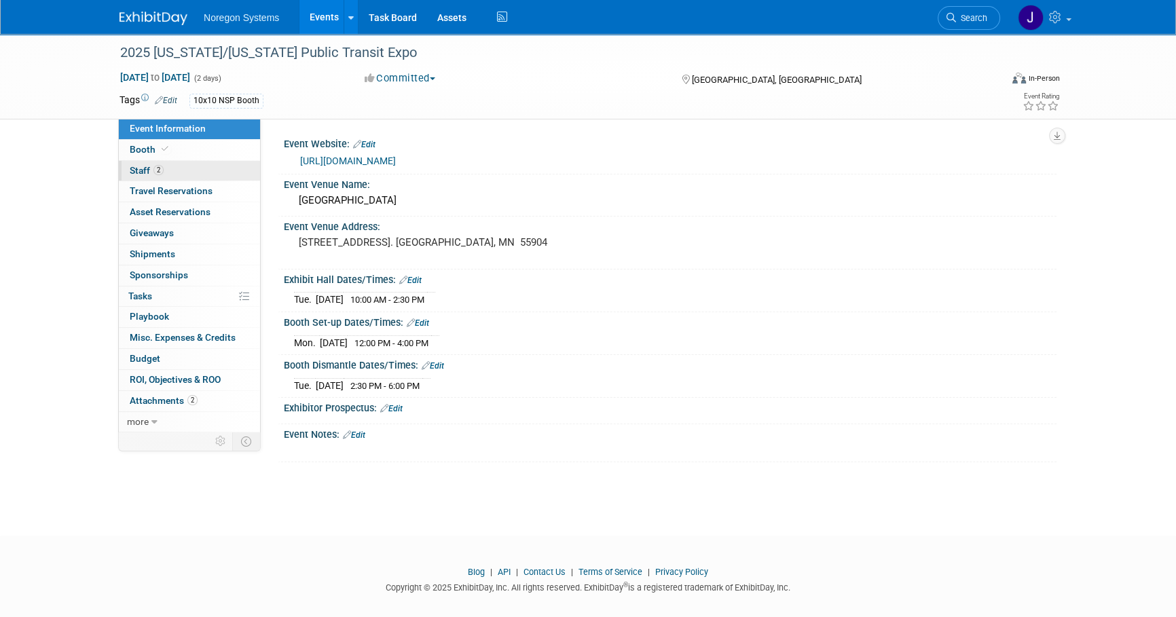
click at [172, 166] on link "2 Staff 2" at bounding box center [189, 171] width 141 height 20
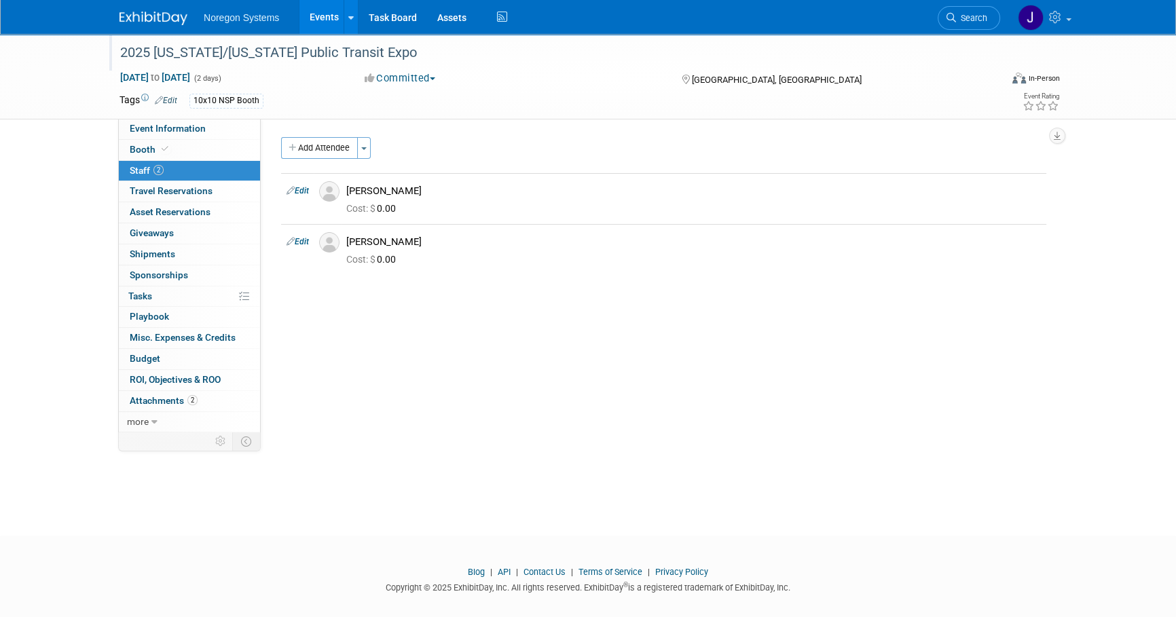
click at [338, 43] on div "2025 [US_STATE]/[US_STATE] Public Transit Expo" at bounding box center [547, 53] width 864 height 24
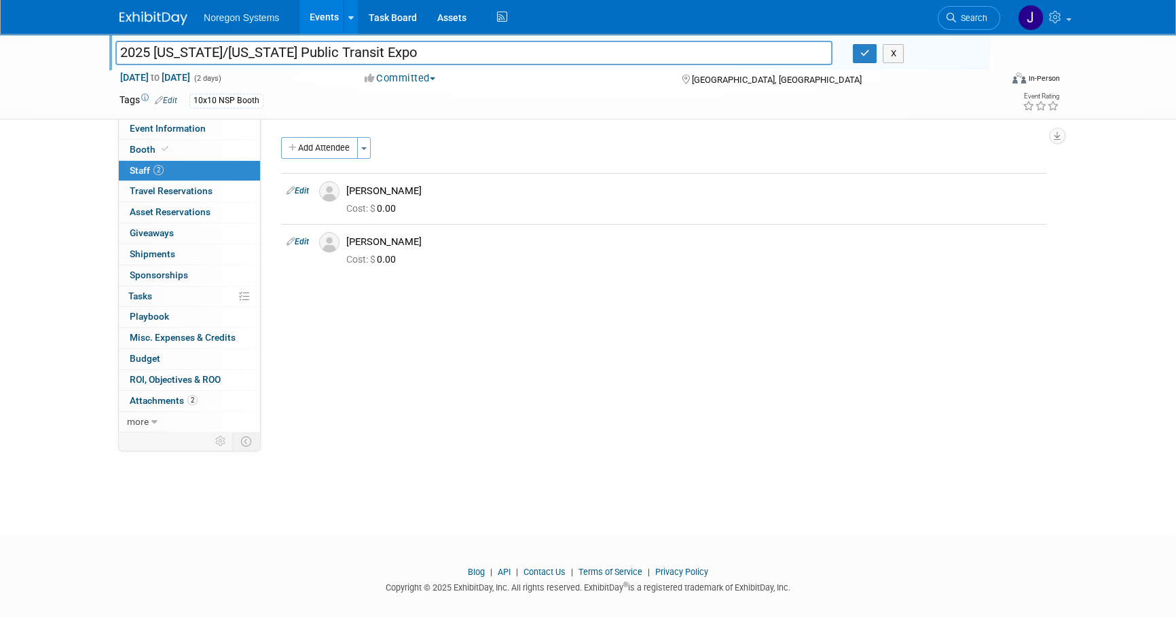
drag, startPoint x: 375, startPoint y: 54, endPoint x: 411, endPoint y: 53, distance: 36.0
click at [375, 54] on input "2025 [US_STATE]/[US_STATE] Public Transit Expo" at bounding box center [473, 53] width 717 height 24
drag, startPoint x: 420, startPoint y: 52, endPoint x: 48, endPoint y: 42, distance: 372.2
click at [48, 42] on div "2025 [US_STATE]/[US_STATE] Public Transit Expo 2025 [US_STATE]/[US_STATE] Publi…" at bounding box center [588, 77] width 1176 height 86
drag, startPoint x: 420, startPoint y: 190, endPoint x: 348, endPoint y: 195, distance: 72.1
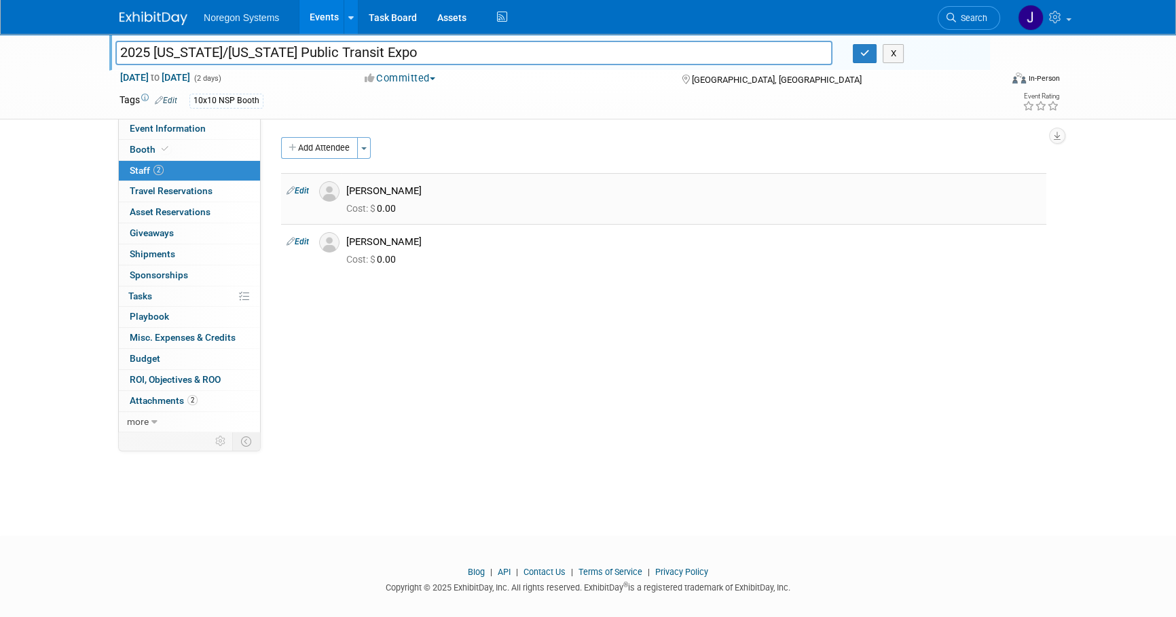
click at [348, 195] on div "Brian Bohlman" at bounding box center [693, 191] width 695 height 13
click at [170, 120] on link "Event Information" at bounding box center [189, 129] width 141 height 20
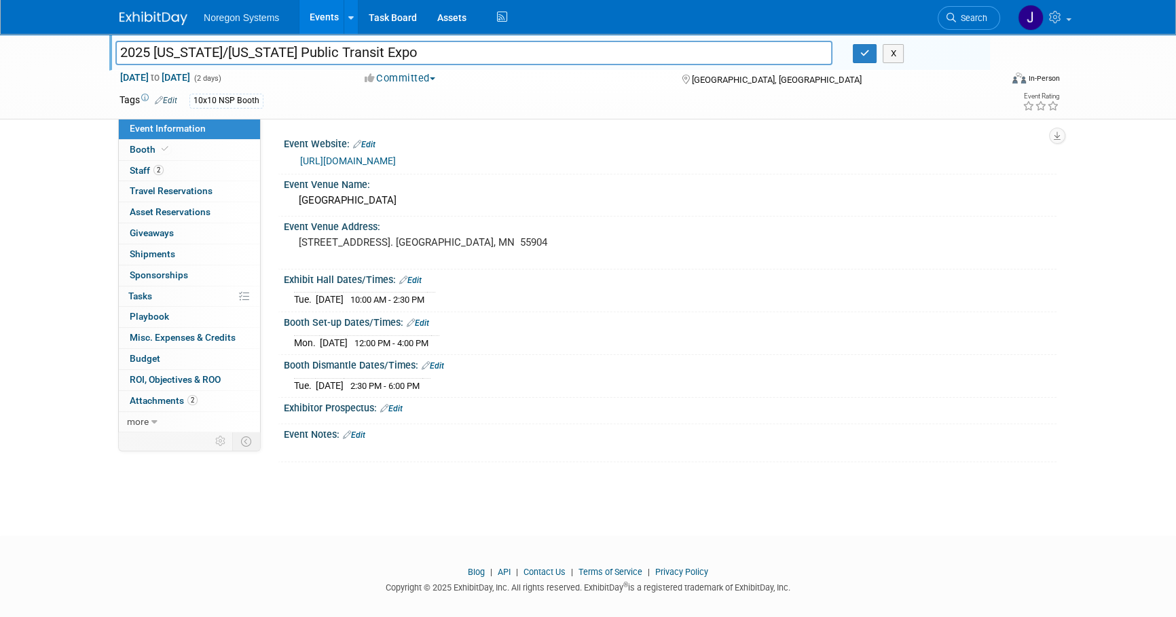
drag, startPoint x: 280, startPoint y: 184, endPoint x: 501, endPoint y: 378, distance: 293.5
click at [501, 378] on div "Event Website: Edit https://www.mpta-transit.org/event/2025-minnesotawisconsin-…" at bounding box center [663, 298] width 765 height 329
copy div "Event Venue Name: Mayo Civic Center Event Venue Address: 30 Civic Center Drive …"
click at [672, 304] on div "Tue. Oct 7, 2025 10:00 AM - 2:30 PM" at bounding box center [670, 298] width 752 height 18
click at [864, 56] on icon "button" at bounding box center [865, 53] width 10 height 9
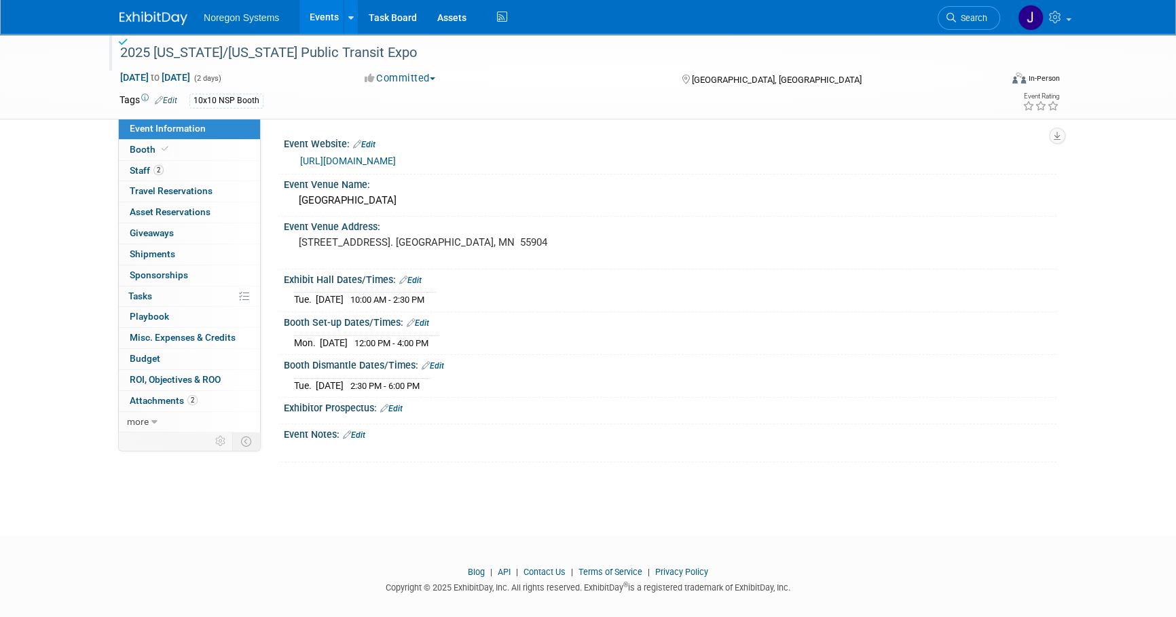
click at [153, 16] on img at bounding box center [154, 19] width 68 height 14
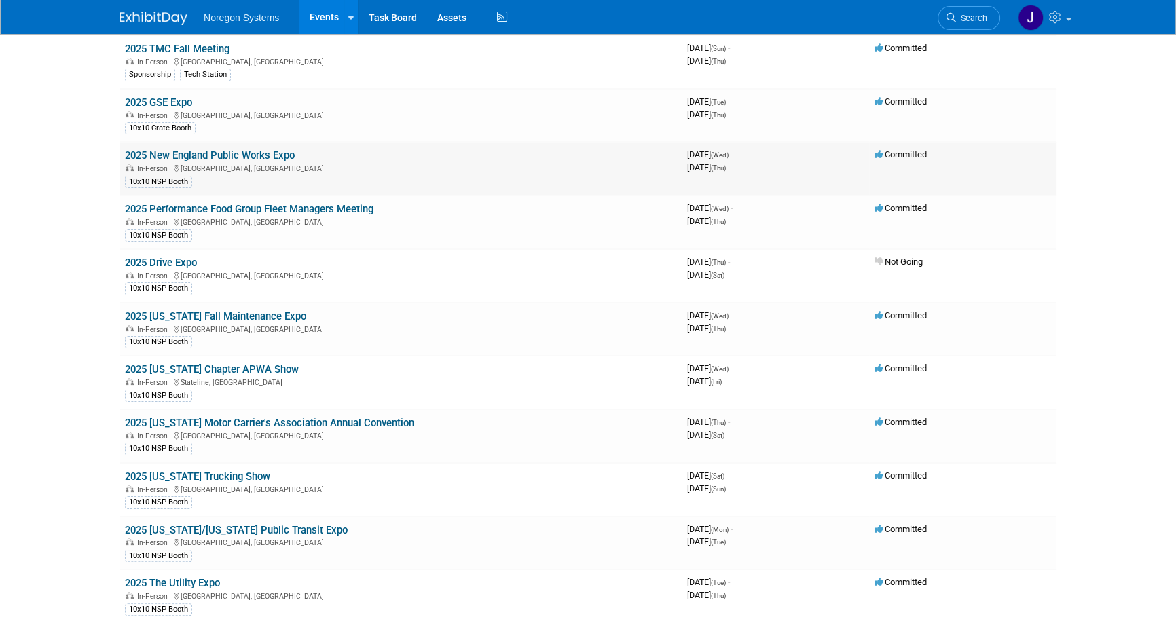
scroll to position [308, 0]
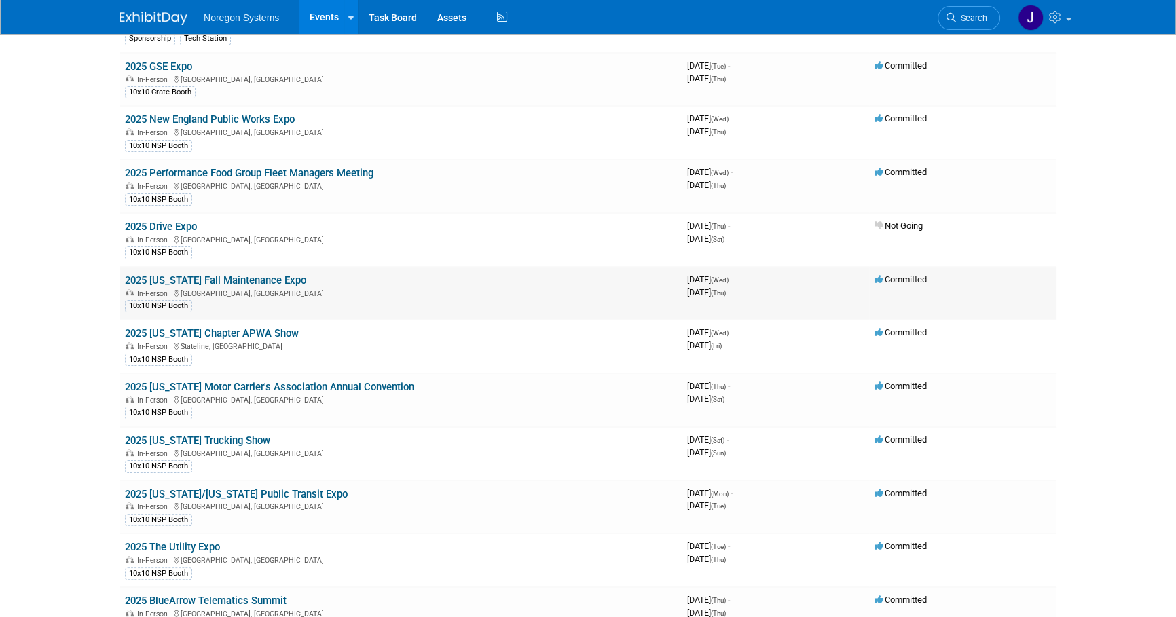
click at [278, 276] on link "2025 [US_STATE] Fall Maintenance Expo" at bounding box center [215, 280] width 181 height 12
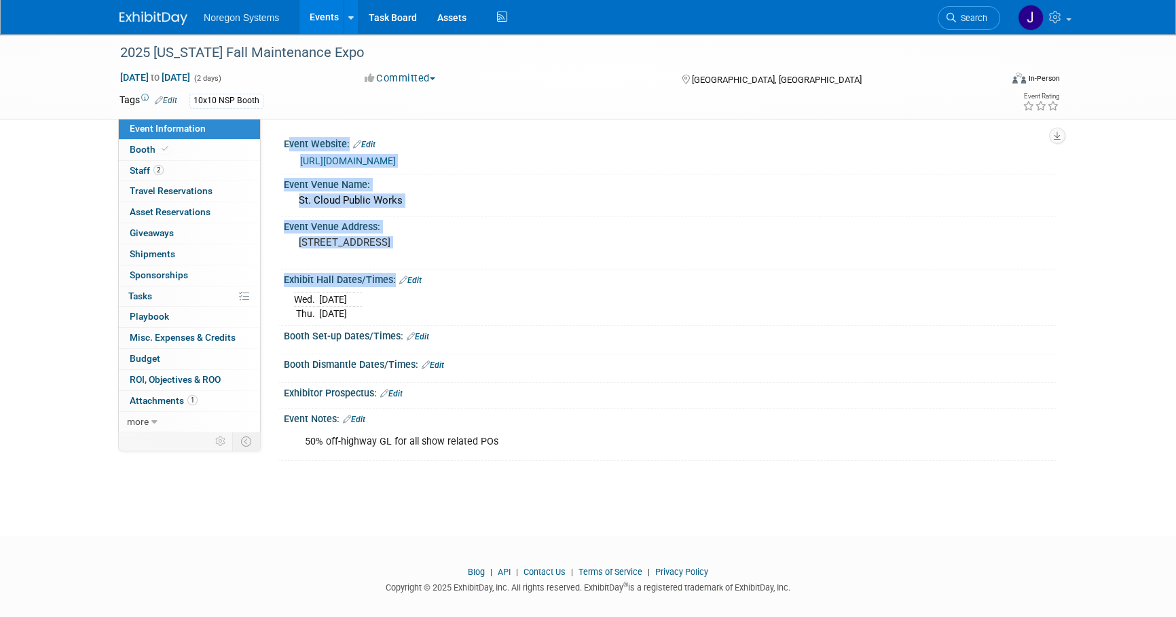
drag, startPoint x: 281, startPoint y: 143, endPoint x: 483, endPoint y: 305, distance: 258.9
click at [483, 305] on div "Event Website: Edit [URL][DOMAIN_NAME] Event Venue Name: St. Cloud Public Works…" at bounding box center [663, 297] width 765 height 327
copy div "Event Website: Edit [URL][DOMAIN_NAME] Event Venue Name: [GEOGRAPHIC_DATA] Publ…"
click at [145, 19] on img at bounding box center [154, 19] width 68 height 14
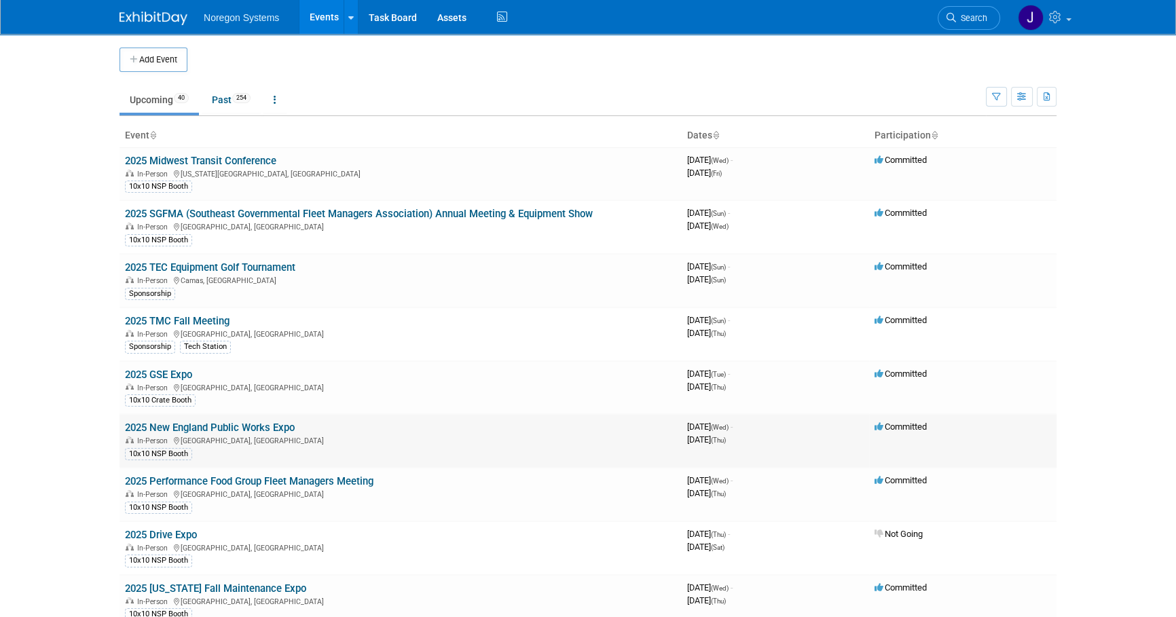
click at [327, 419] on td "2025 New England Public Works Expo In-Person [GEOGRAPHIC_DATA], [GEOGRAPHIC_DAT…" at bounding box center [401, 441] width 562 height 54
